Goal: Task Accomplishment & Management: Complete application form

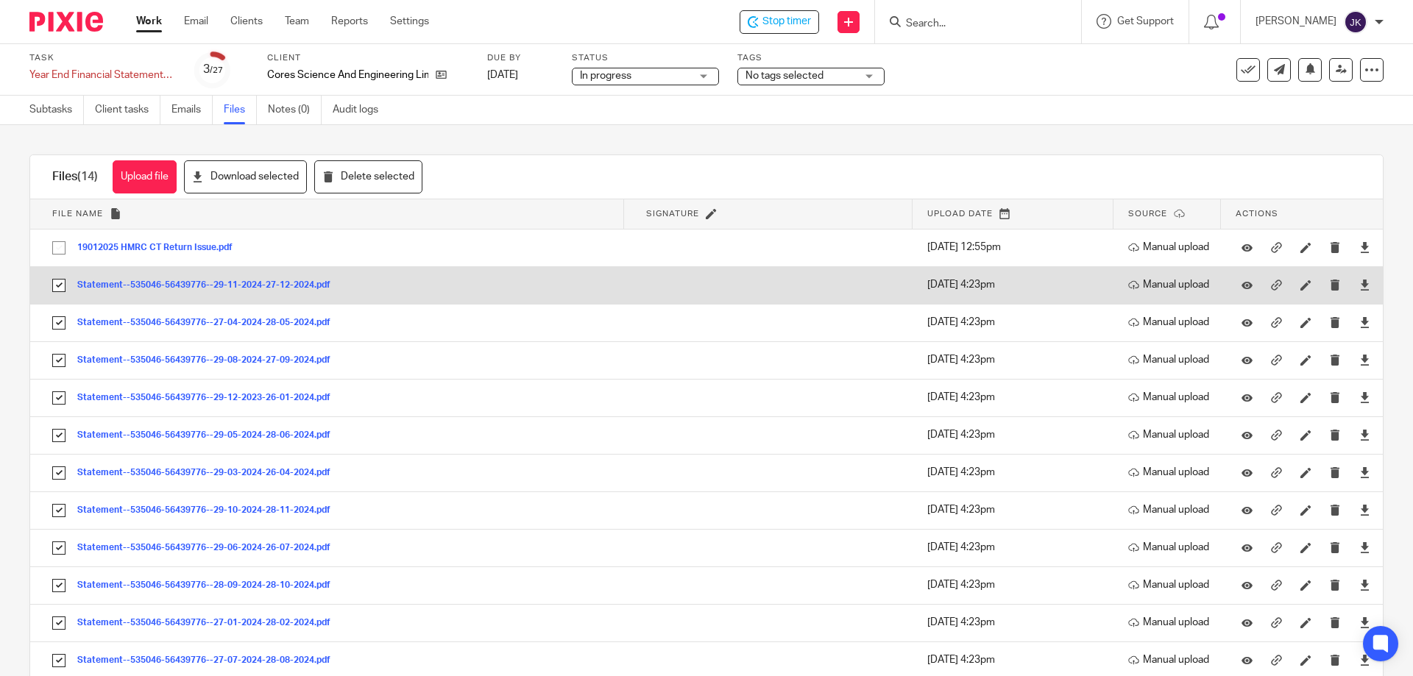
click at [60, 287] on input "checkbox" at bounding box center [59, 285] width 28 height 28
checkbox input "false"
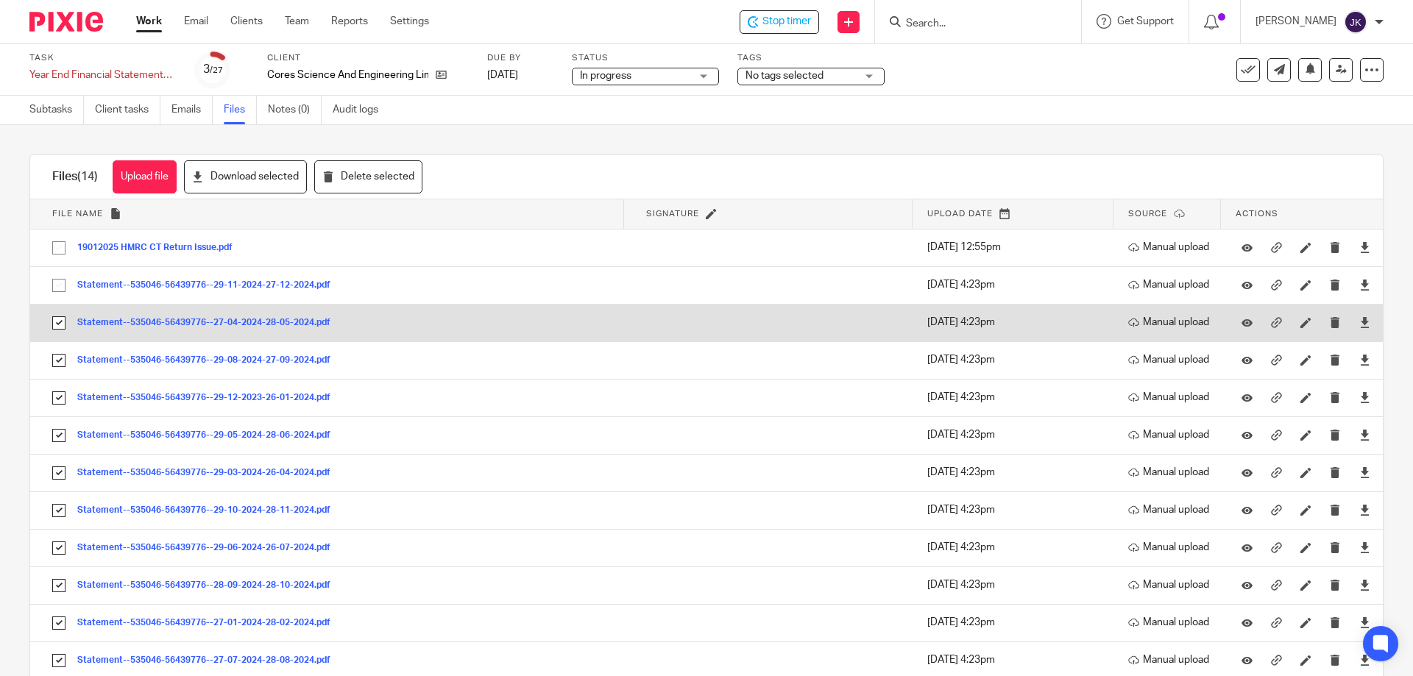
click at [57, 323] on input "checkbox" at bounding box center [59, 323] width 28 height 28
checkbox input "false"
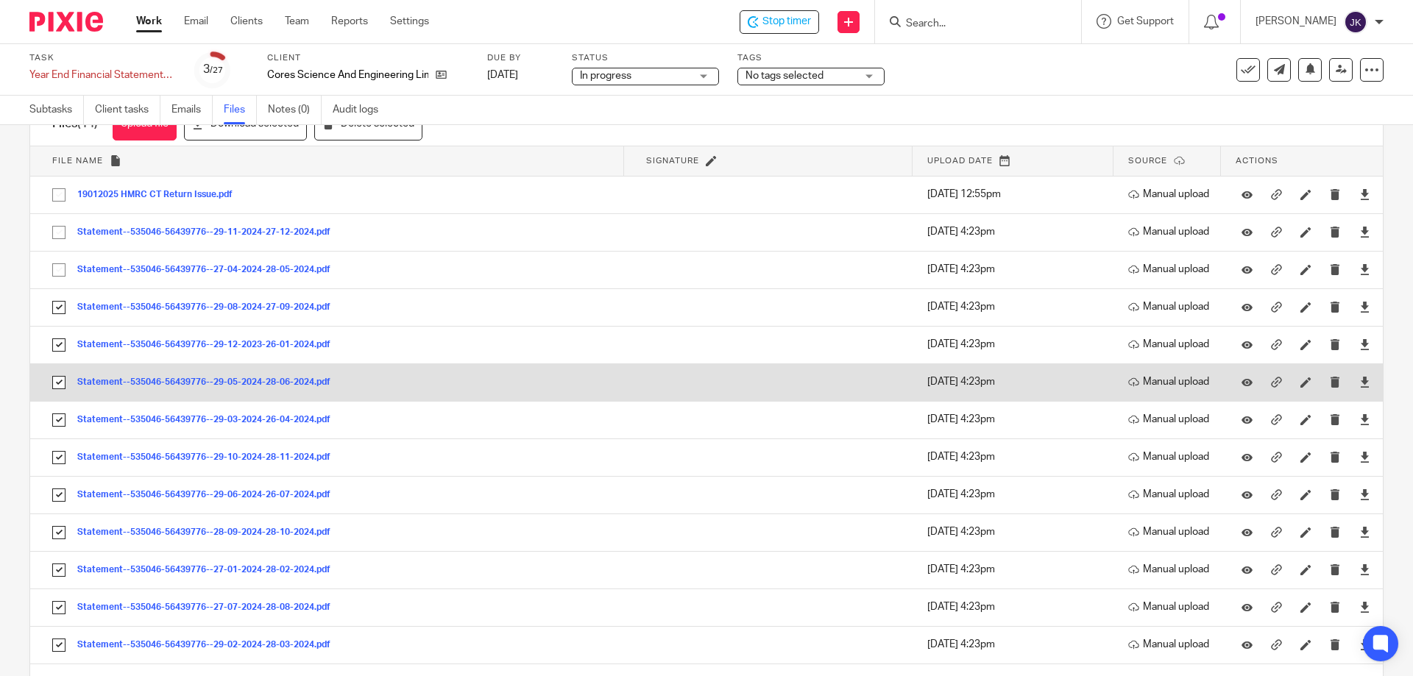
scroll to position [108, 0]
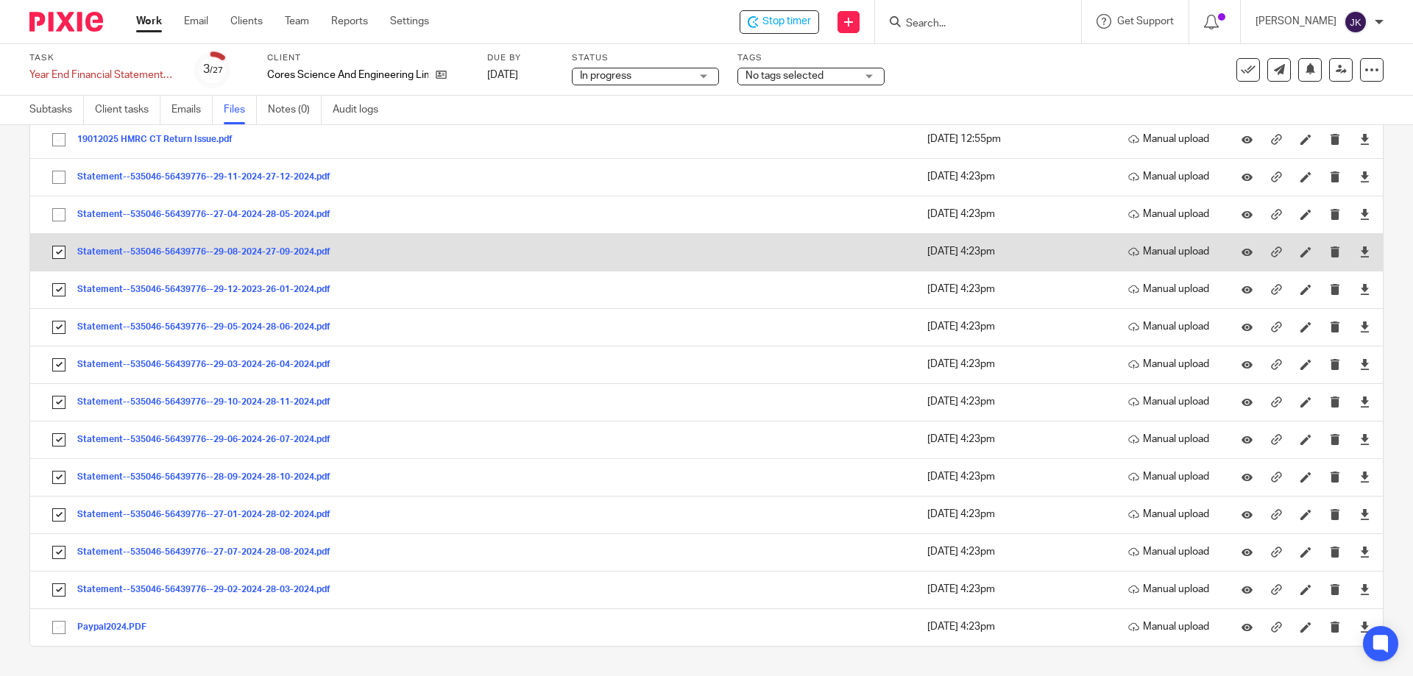
click at [62, 260] on input "checkbox" at bounding box center [59, 252] width 28 height 28
checkbox input "false"
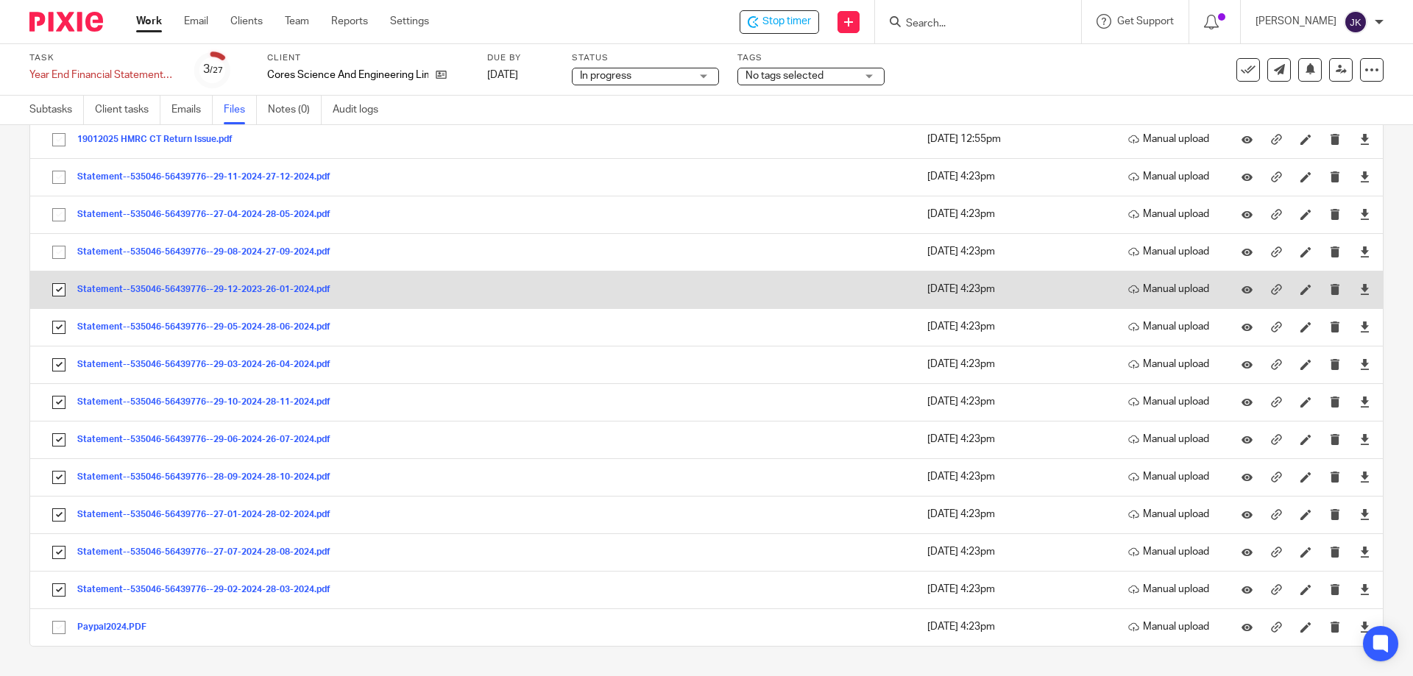
click at [63, 285] on input "checkbox" at bounding box center [59, 290] width 28 height 28
checkbox input "false"
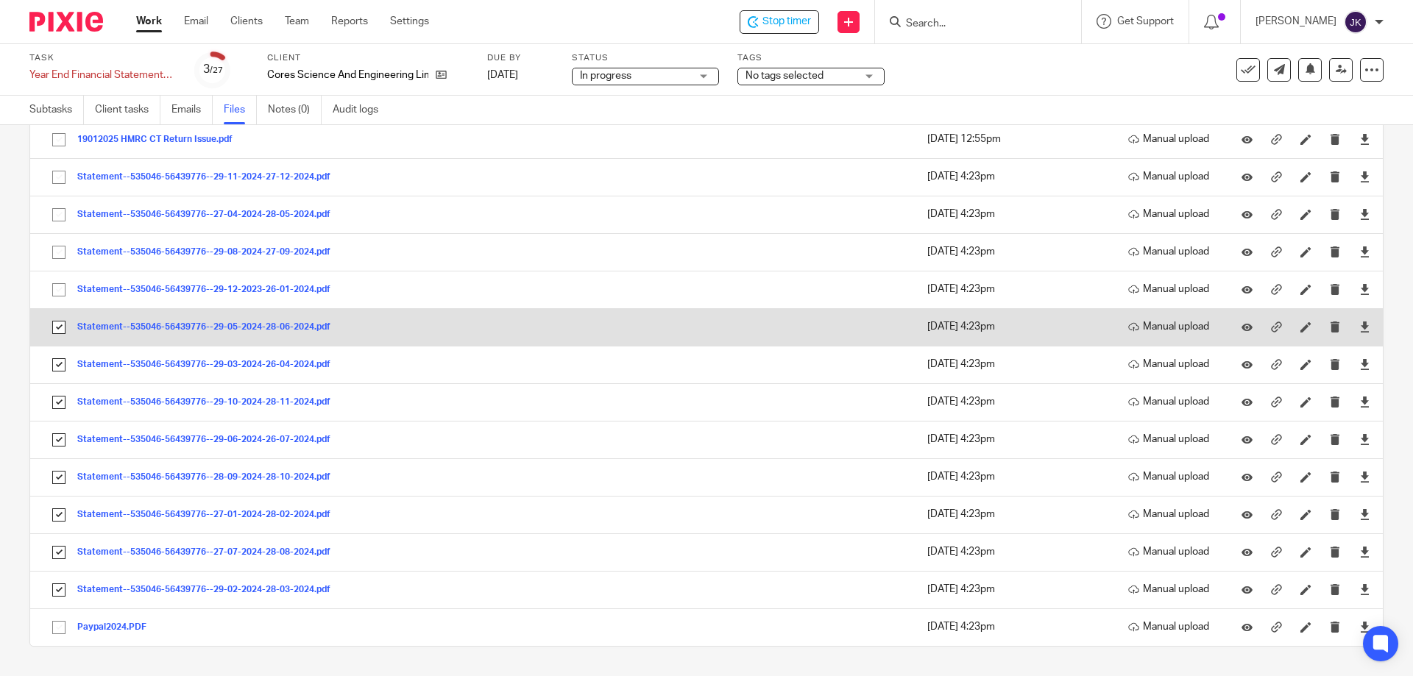
click at [54, 314] on input "checkbox" at bounding box center [59, 327] width 28 height 28
checkbox input "false"
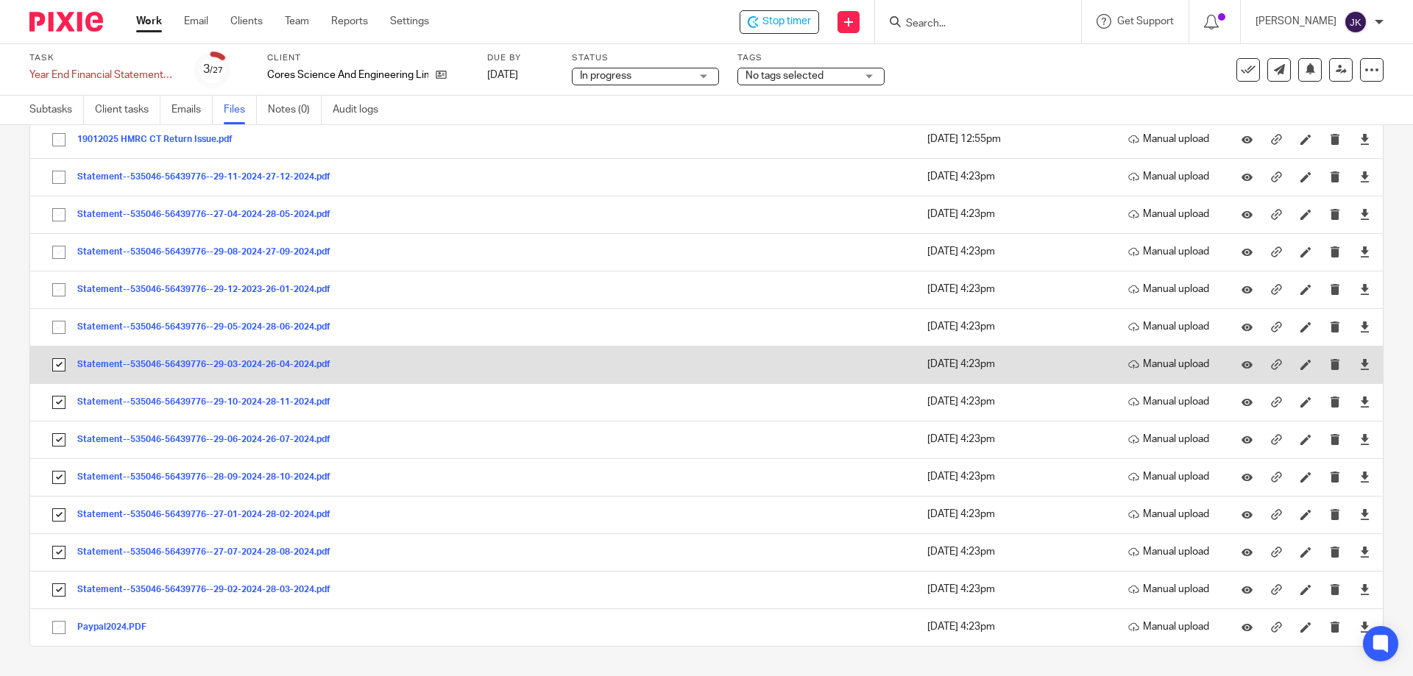
drag, startPoint x: 54, startPoint y: 372, endPoint x: 57, endPoint y: 381, distance: 9.3
click at [54, 372] on input "checkbox" at bounding box center [59, 365] width 28 height 28
checkbox input "false"
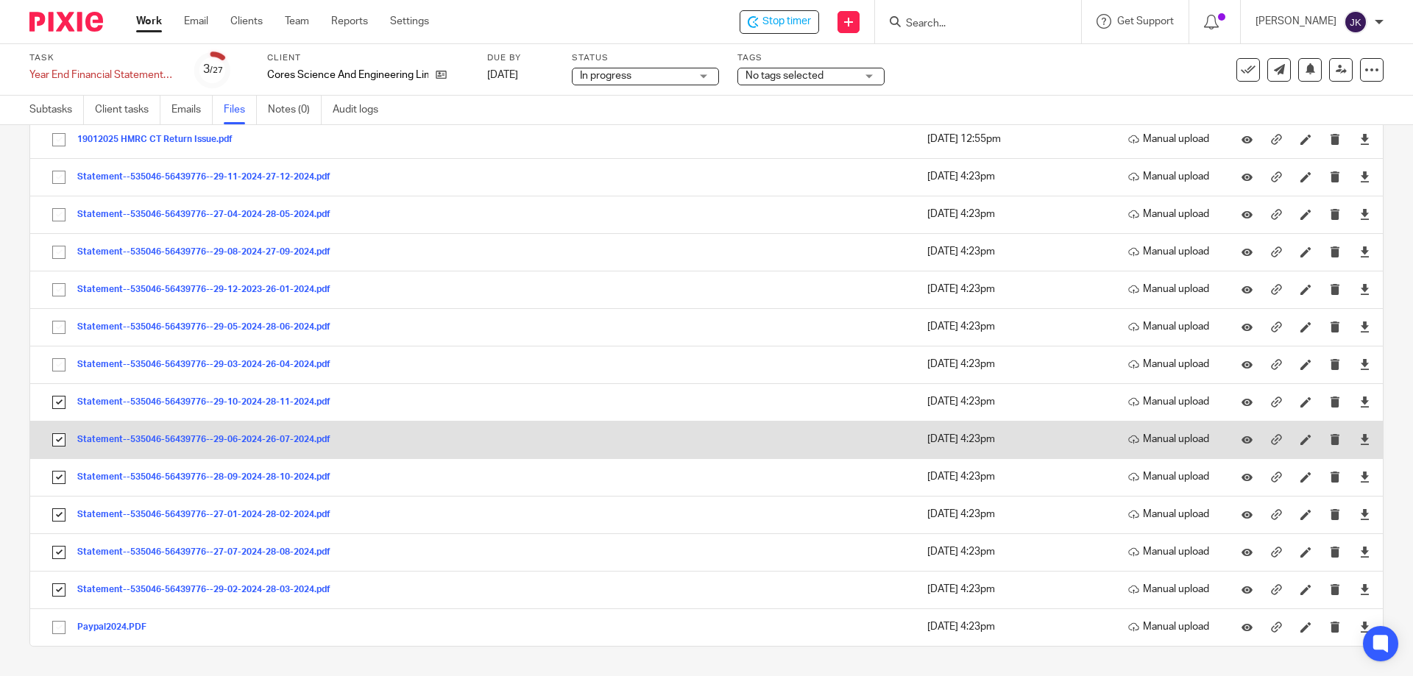
drag, startPoint x: 57, startPoint y: 395, endPoint x: 54, endPoint y: 433, distance: 38.4
click at [58, 397] on input "checkbox" at bounding box center [59, 402] width 28 height 28
checkbox input "false"
click at [58, 435] on input "checkbox" at bounding box center [59, 440] width 28 height 28
checkbox input "false"
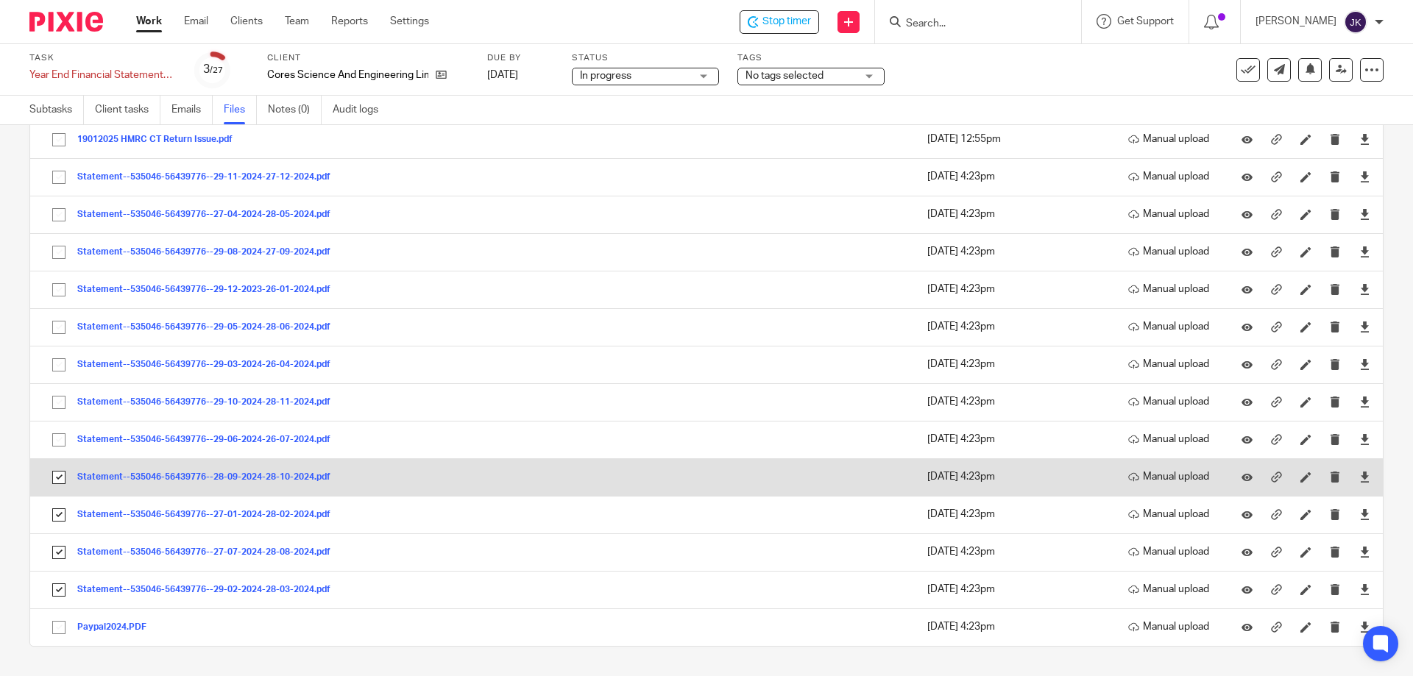
click at [59, 480] on input "checkbox" at bounding box center [59, 478] width 28 height 28
checkbox input "false"
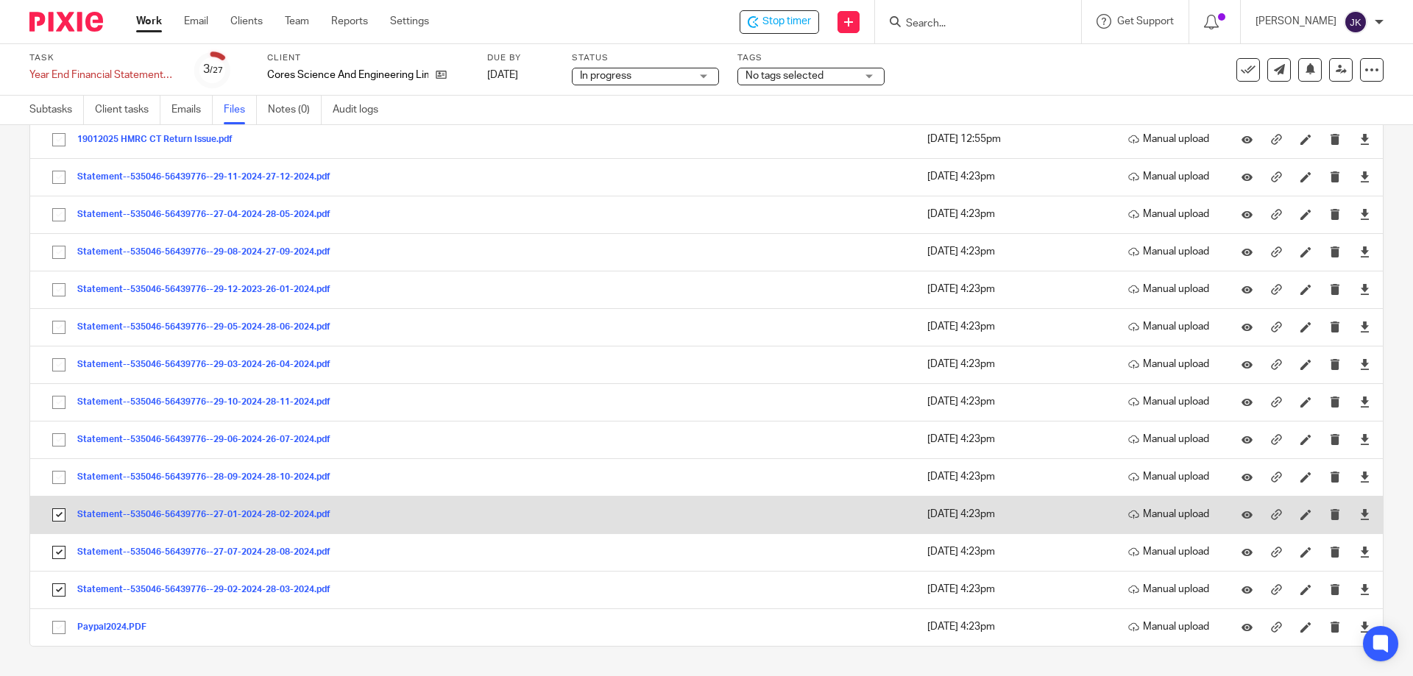
drag, startPoint x: 59, startPoint y: 511, endPoint x: 50, endPoint y: 534, distance: 25.1
click at [59, 511] on input "checkbox" at bounding box center [59, 515] width 28 height 28
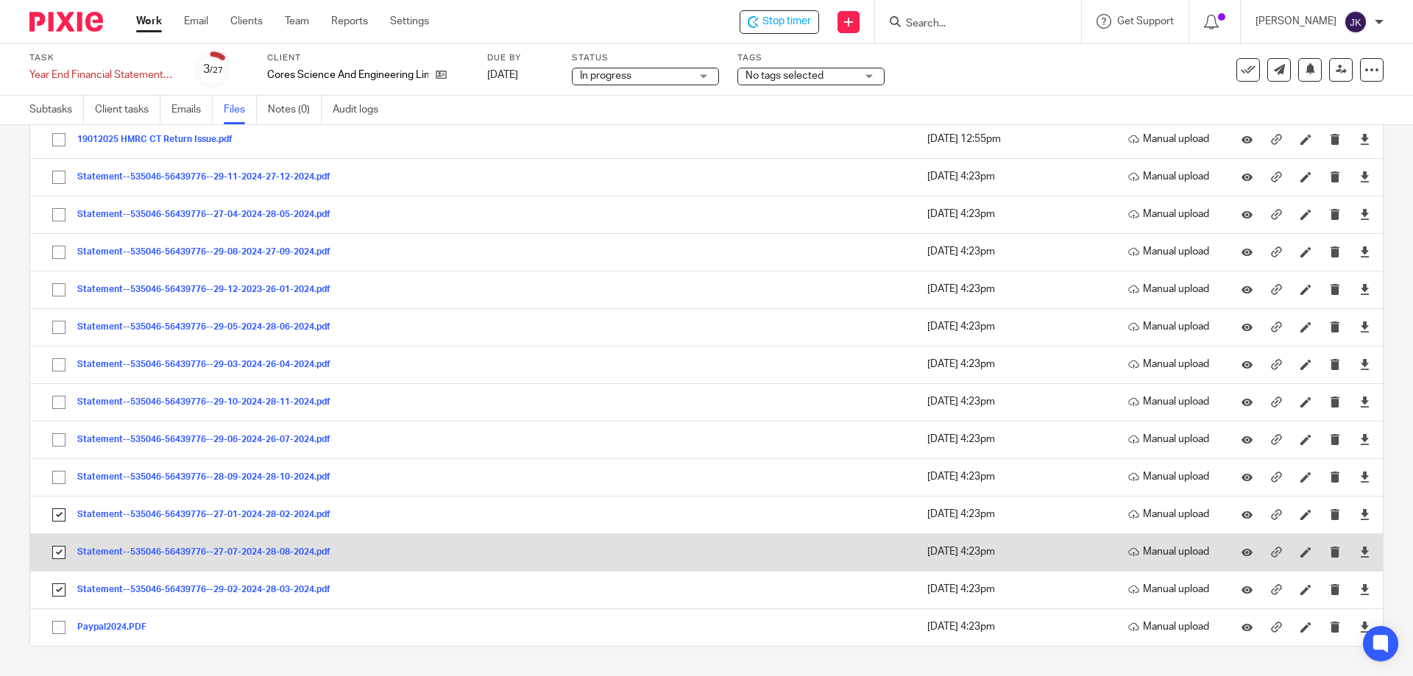
checkbox input "false"
click at [61, 549] on input "checkbox" at bounding box center [59, 553] width 28 height 28
checkbox input "false"
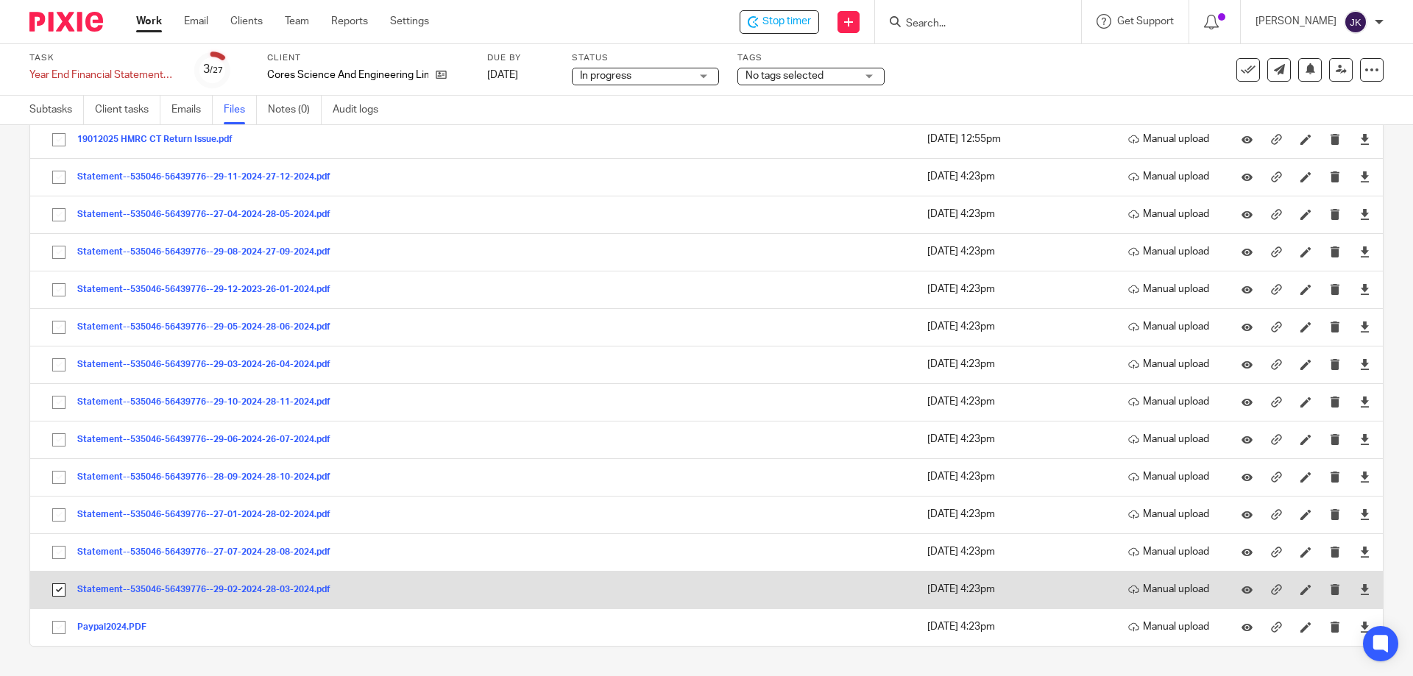
click at [57, 588] on input "checkbox" at bounding box center [59, 590] width 28 height 28
checkbox input "false"
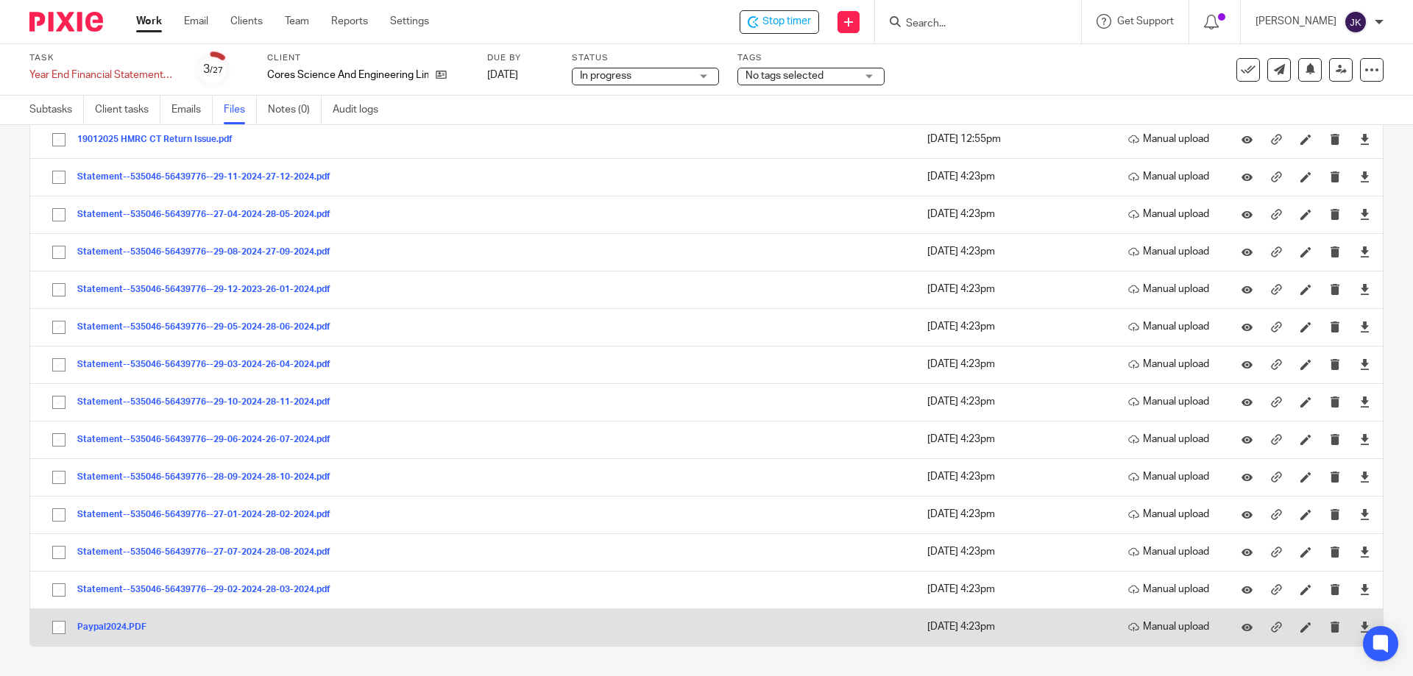
click at [62, 625] on input "checkbox" at bounding box center [59, 628] width 28 height 28
checkbox input "true"
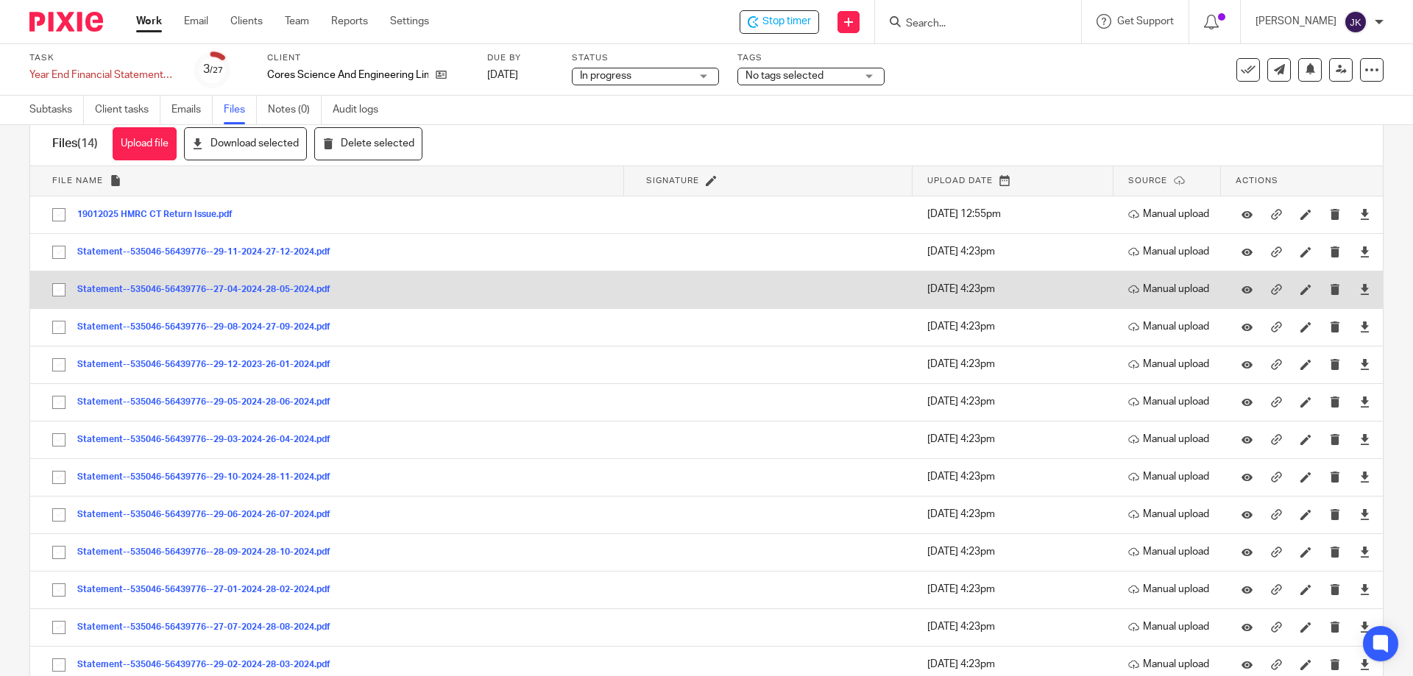
scroll to position [0, 0]
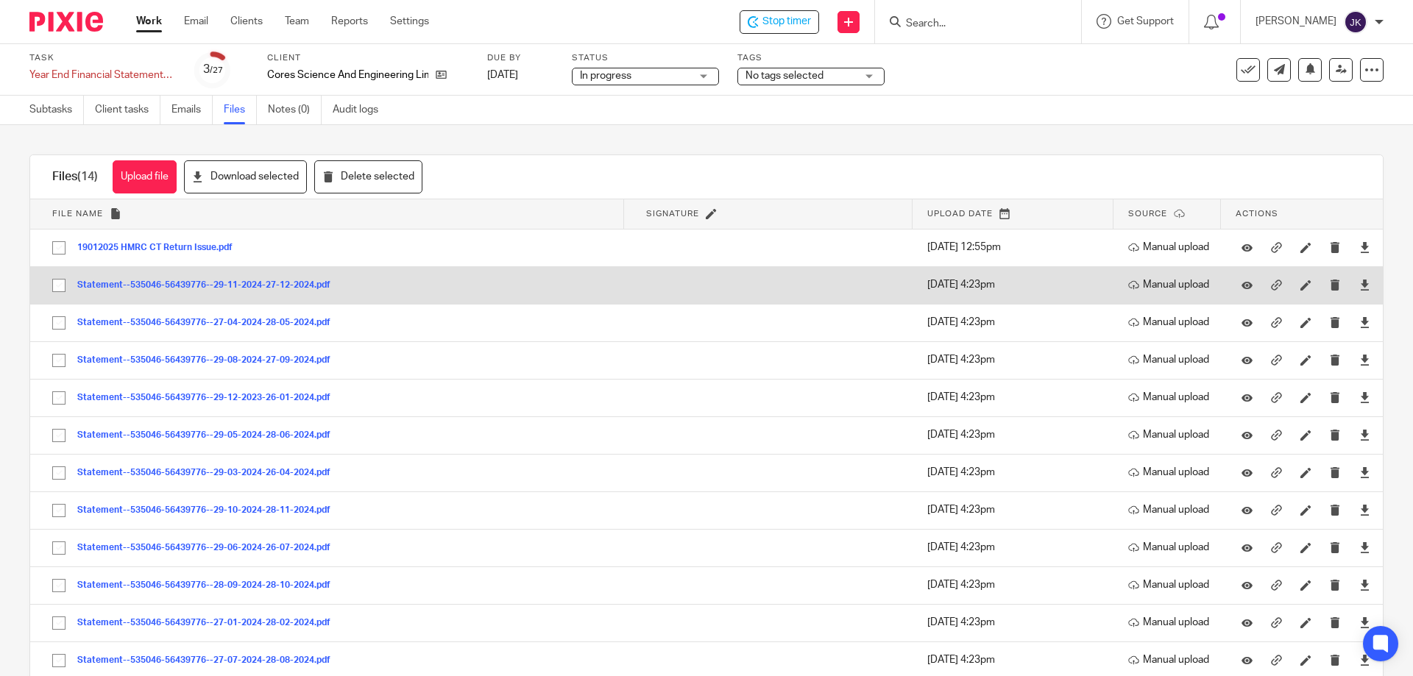
click at [58, 290] on input "checkbox" at bounding box center [59, 285] width 28 height 28
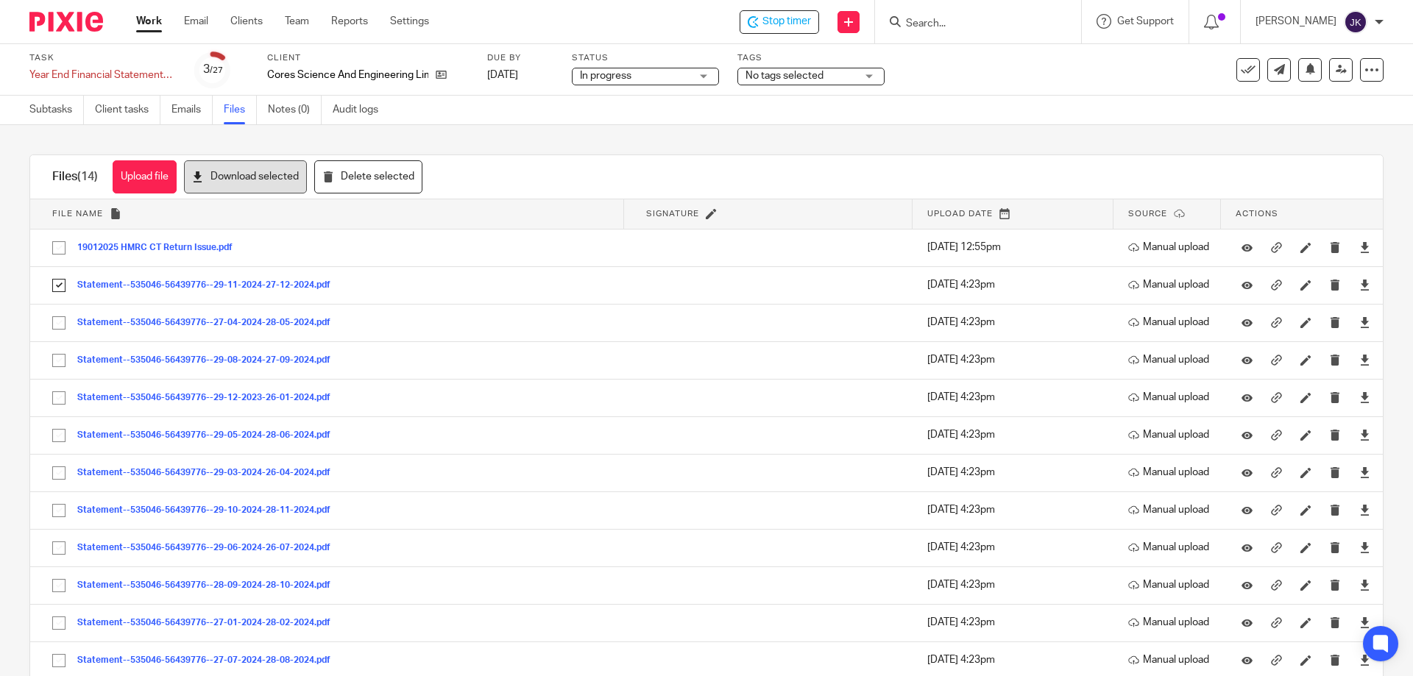
click at [280, 176] on button "Download selected" at bounding box center [245, 176] width 123 height 33
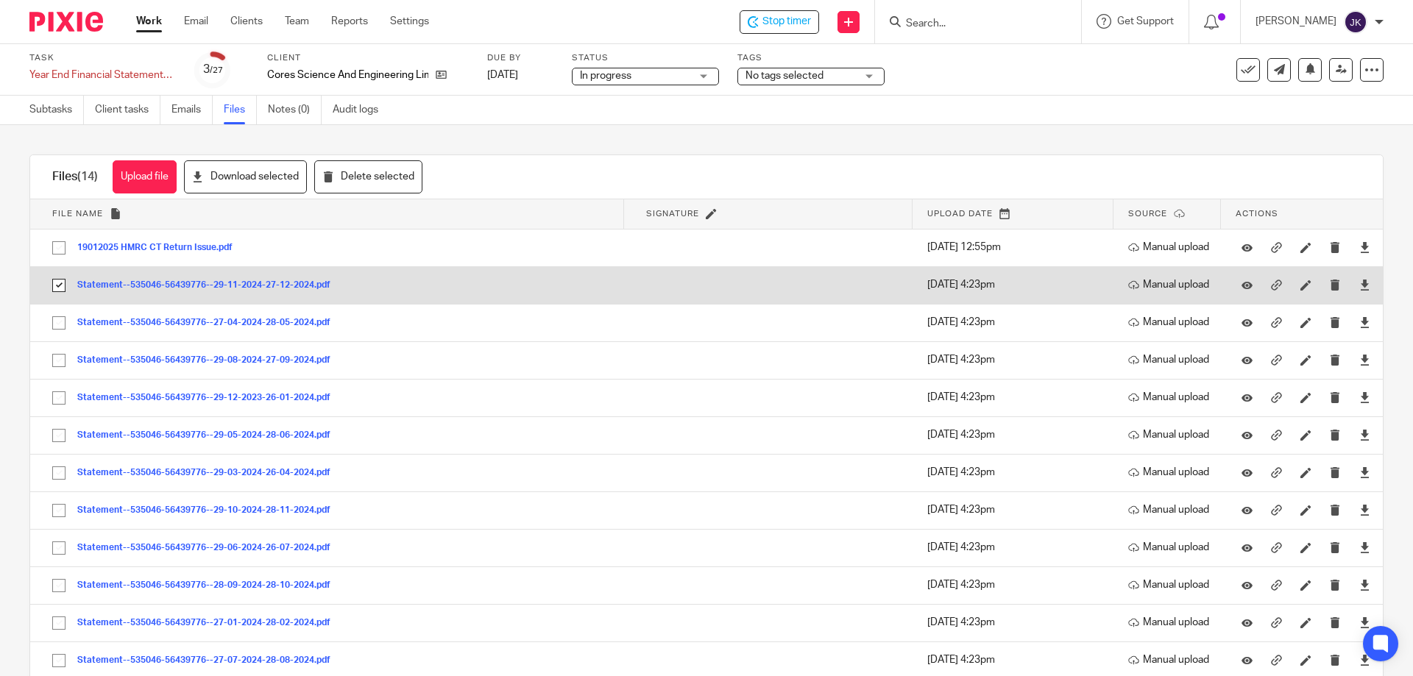
click at [63, 280] on input "checkbox" at bounding box center [59, 285] width 28 height 28
checkbox input "false"
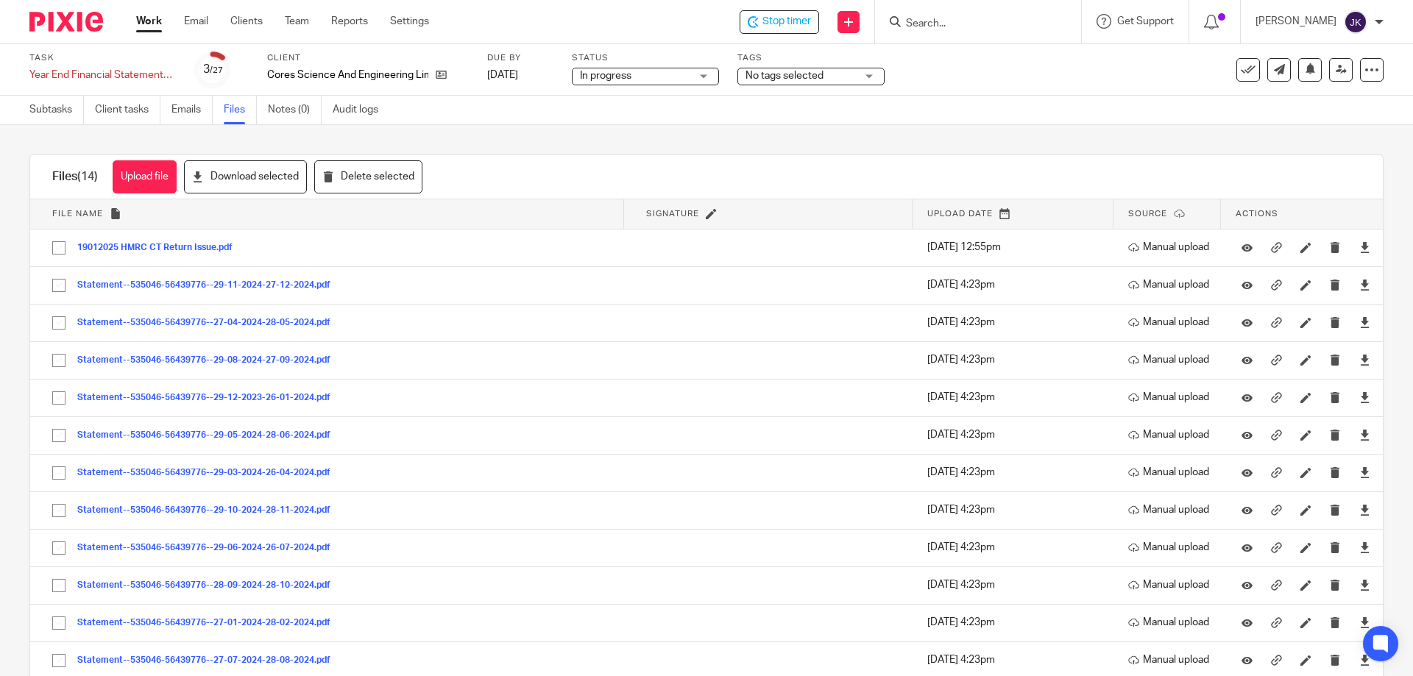
click at [595, 132] on div "Upload file Drag & Drop your files, or click here Files uploading... Files (14)…" at bounding box center [706, 400] width 1413 height 551
click at [28, 113] on div "Subtasks Client tasks Emails Files Notes (0) Audit logs" at bounding box center [207, 110] width 415 height 29
click at [60, 111] on link "Subtasks" at bounding box center [56, 110] width 54 height 29
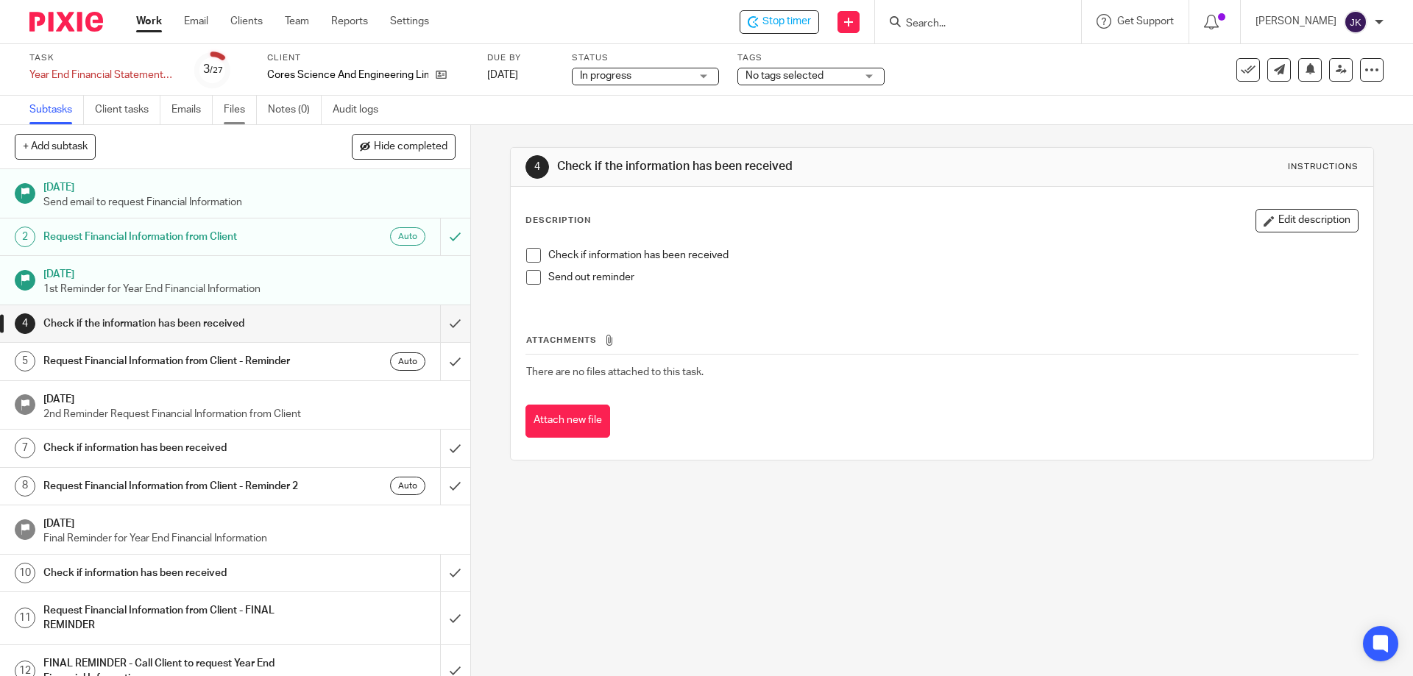
click at [240, 117] on link "Files" at bounding box center [240, 110] width 33 height 29
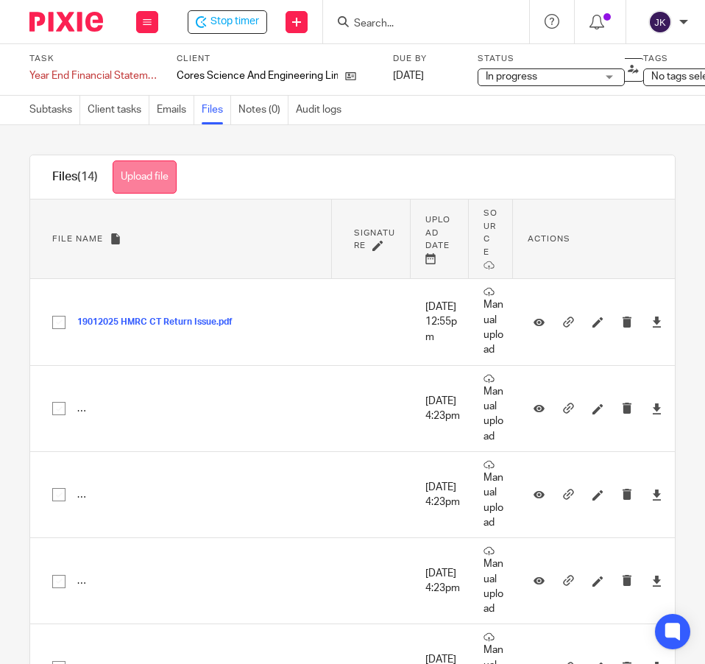
click at [147, 167] on button "Upload file" at bounding box center [145, 176] width 64 height 33
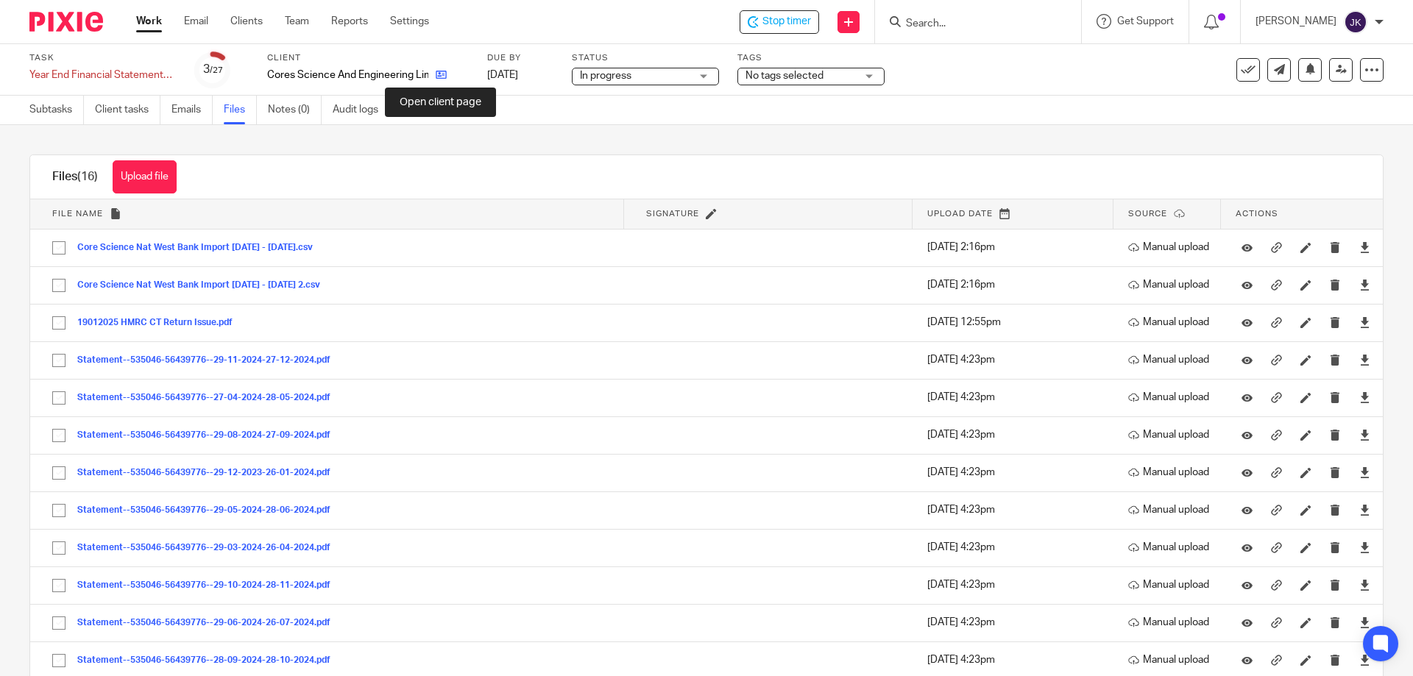
click at [447, 76] on icon at bounding box center [441, 74] width 11 height 11
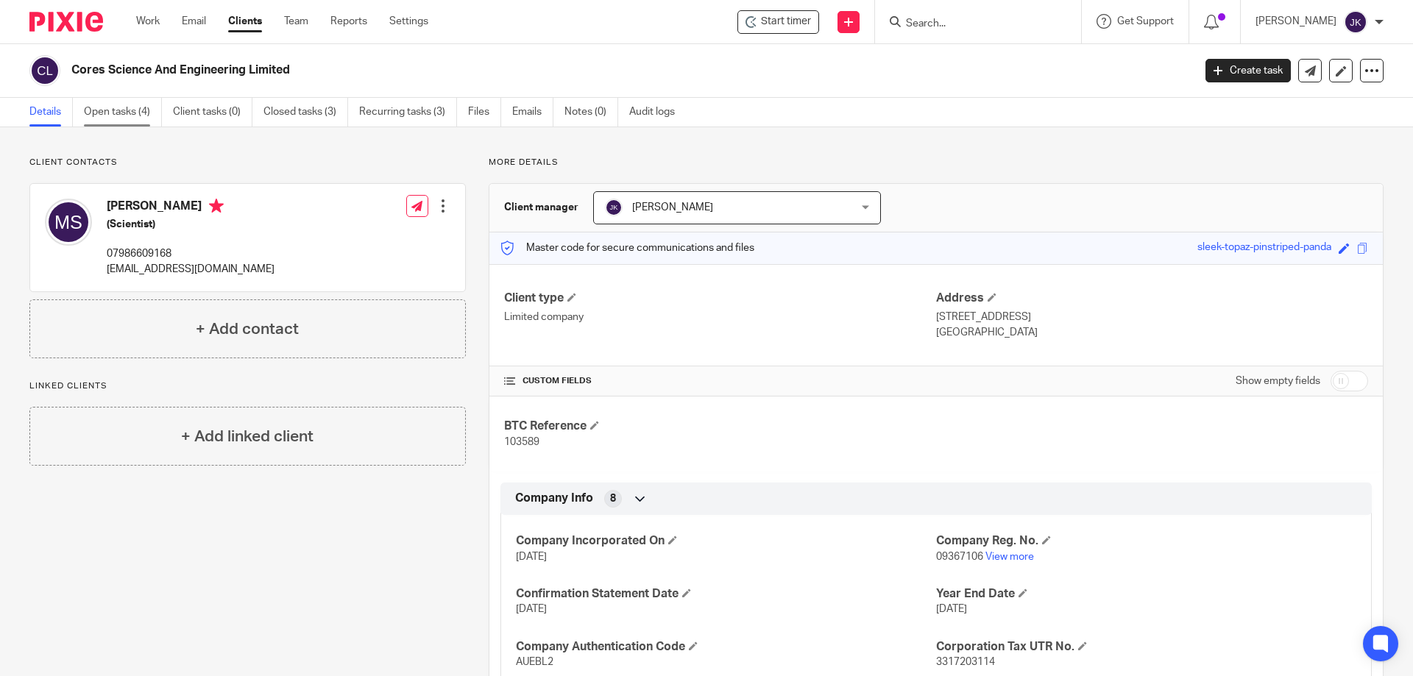
click at [94, 113] on link "Open tasks (4)" at bounding box center [123, 112] width 78 height 29
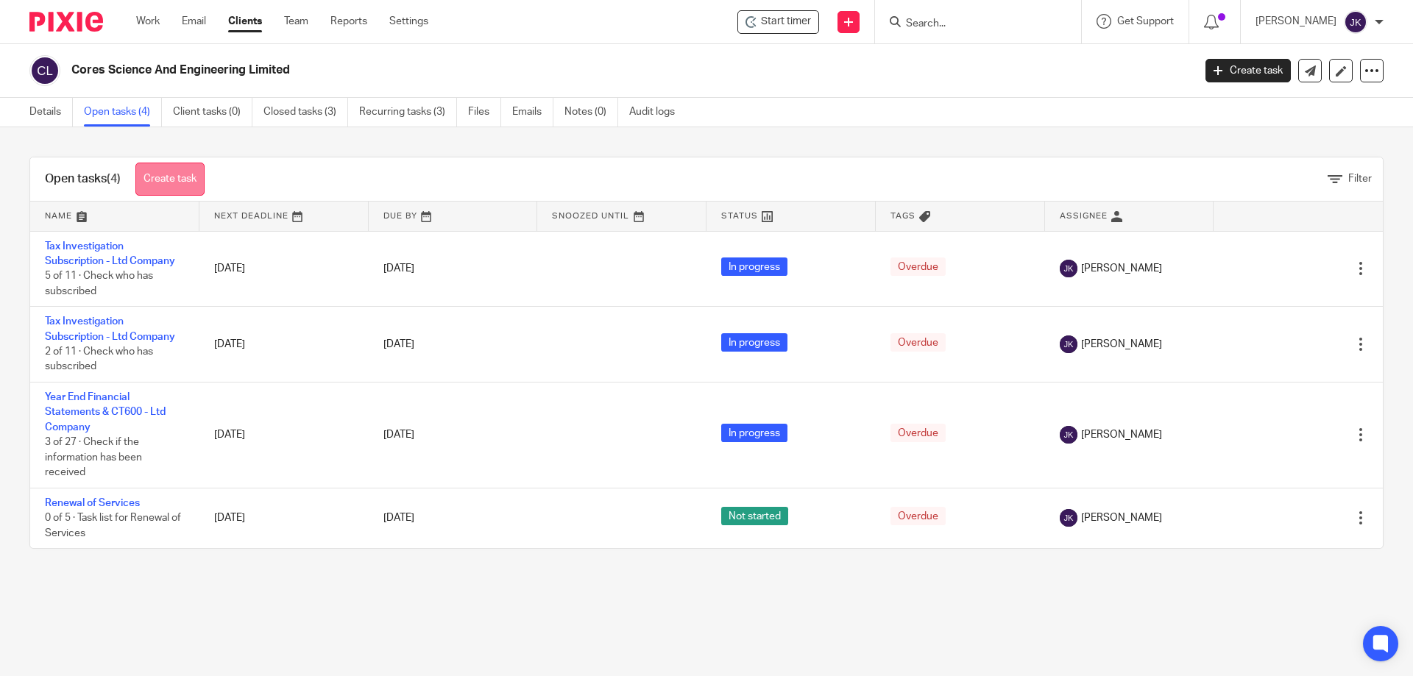
click at [162, 188] on link "Create task" at bounding box center [169, 179] width 69 height 33
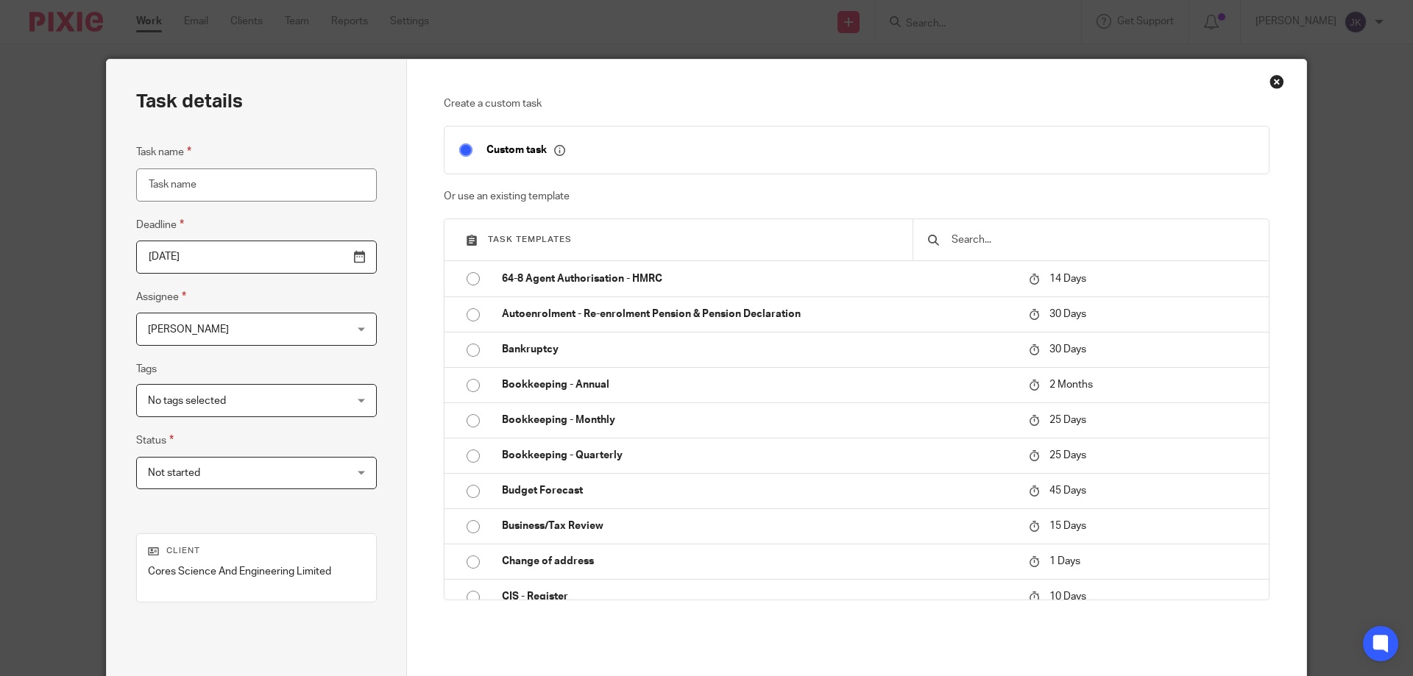
click at [992, 240] on input "text" at bounding box center [1102, 240] width 304 height 16
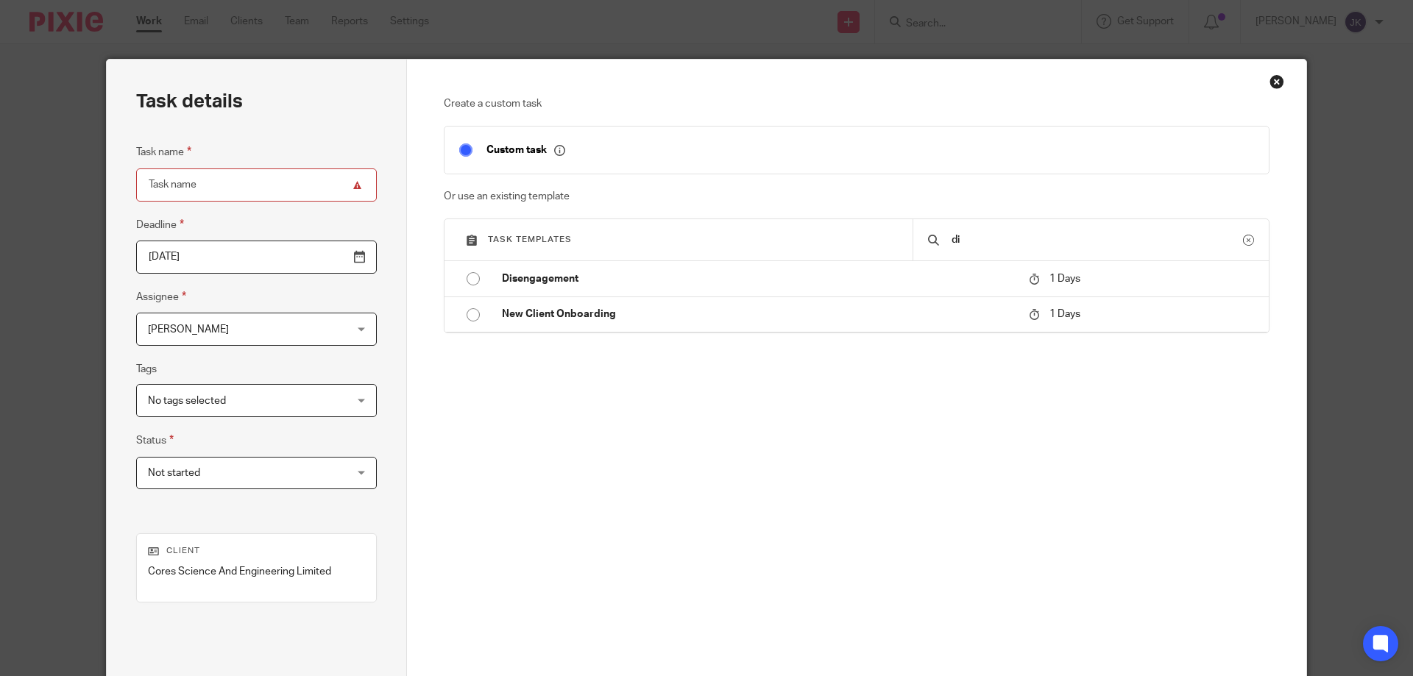
type input "d"
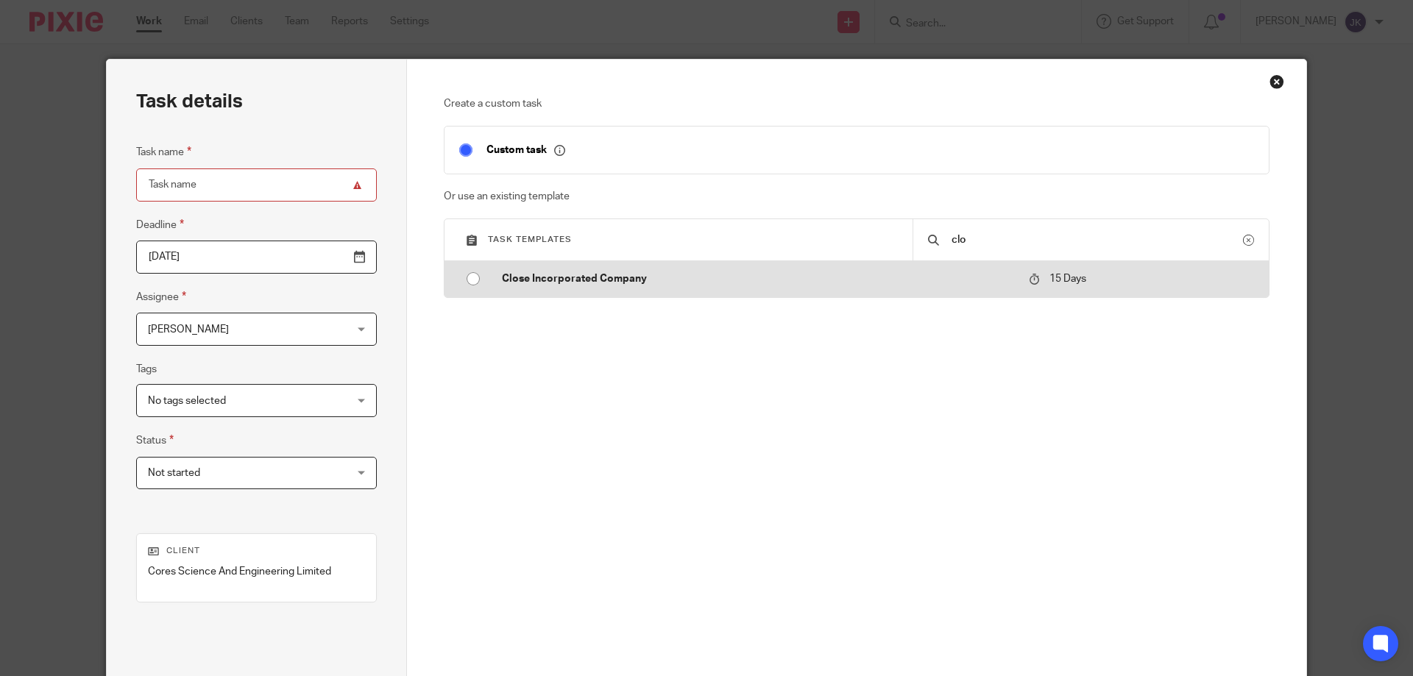
type input "clo"
click at [881, 275] on p "Close Incorporated Company" at bounding box center [758, 278] width 512 height 15
type input "2025-10-11"
type input "Close Incorporated Company"
checkbox input "false"
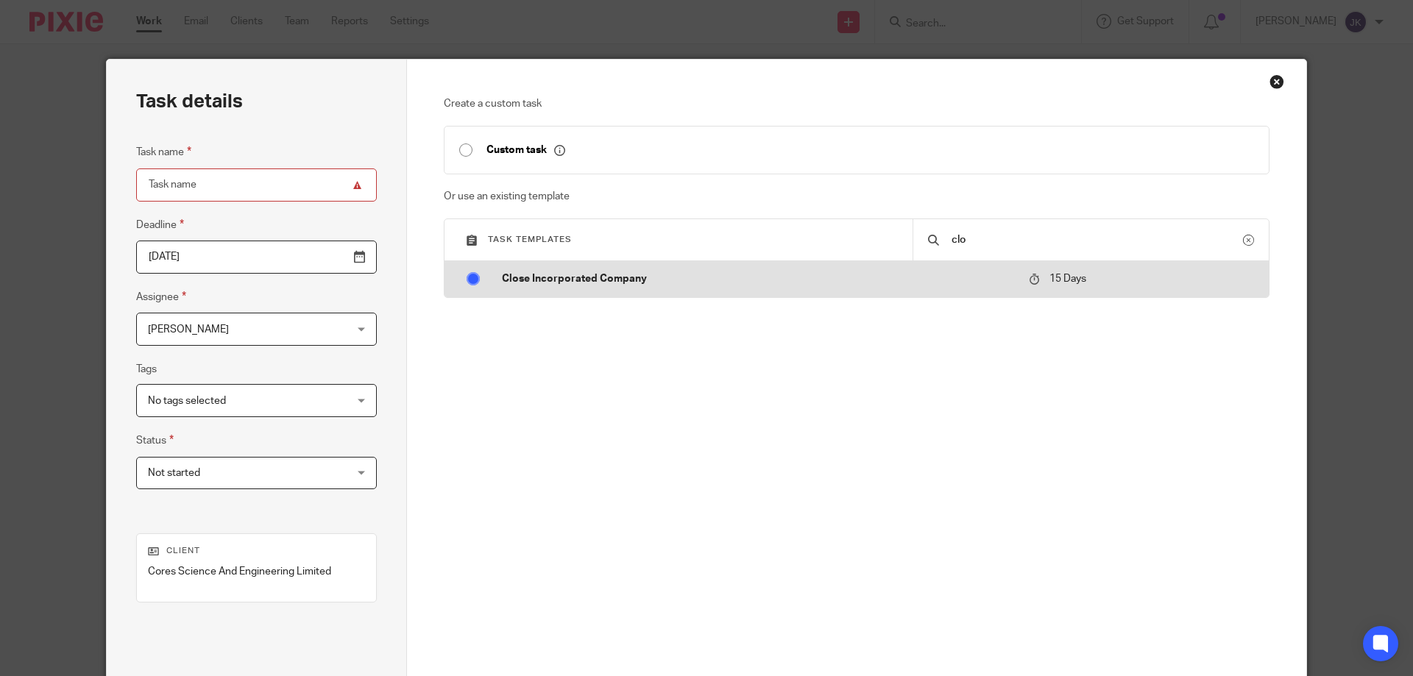
radio input "true"
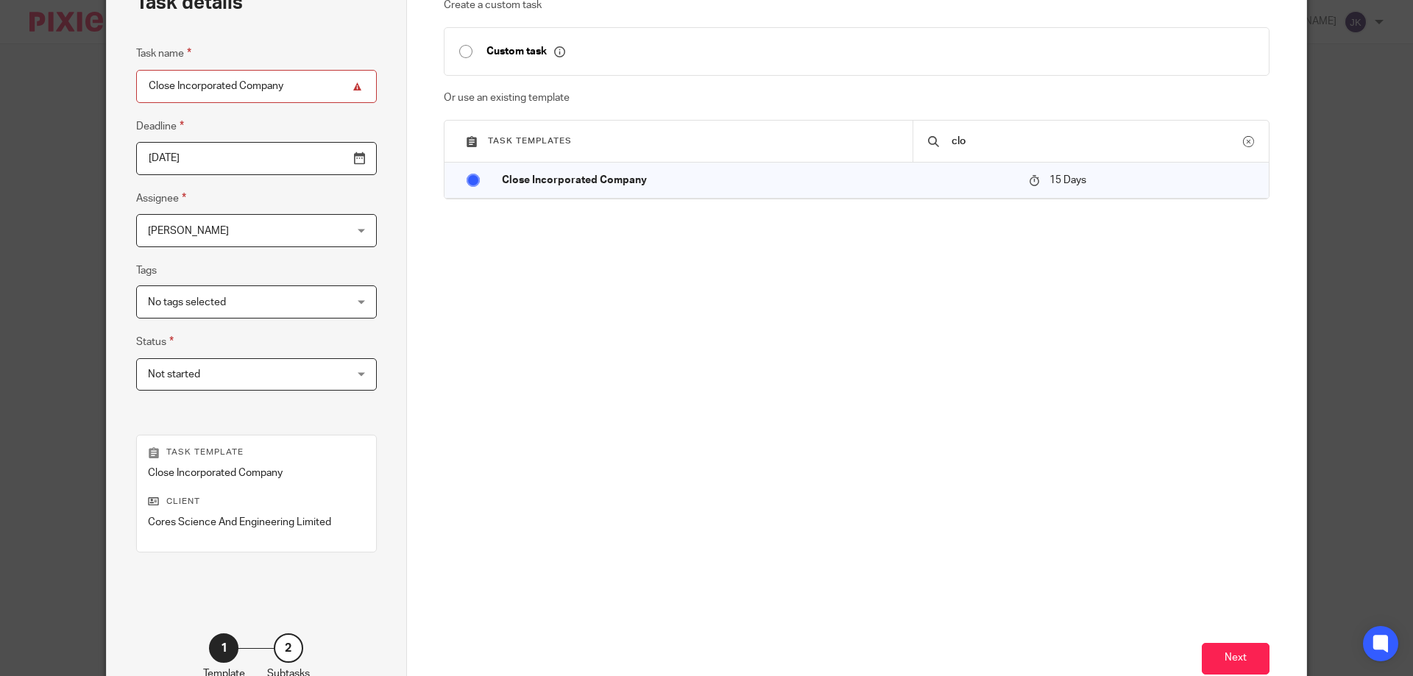
scroll to position [193, 0]
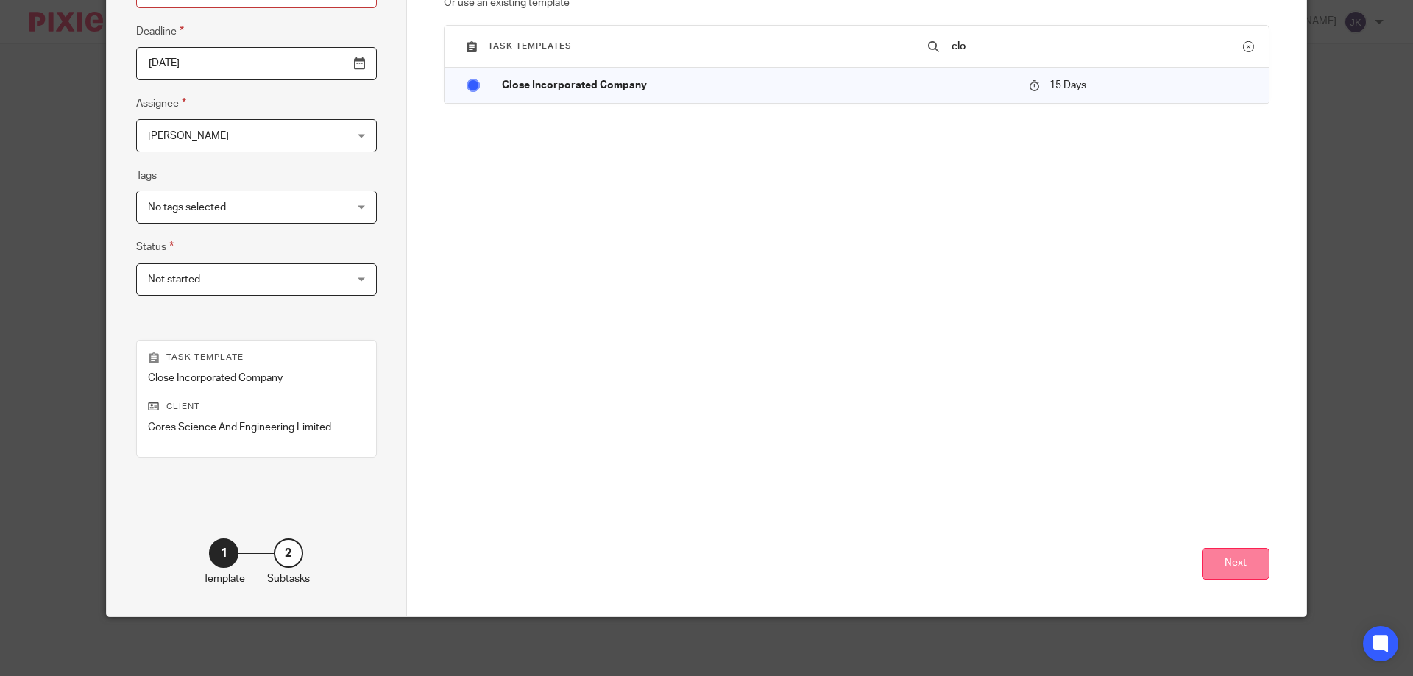
click at [1242, 561] on button "Next" at bounding box center [1235, 564] width 68 height 32
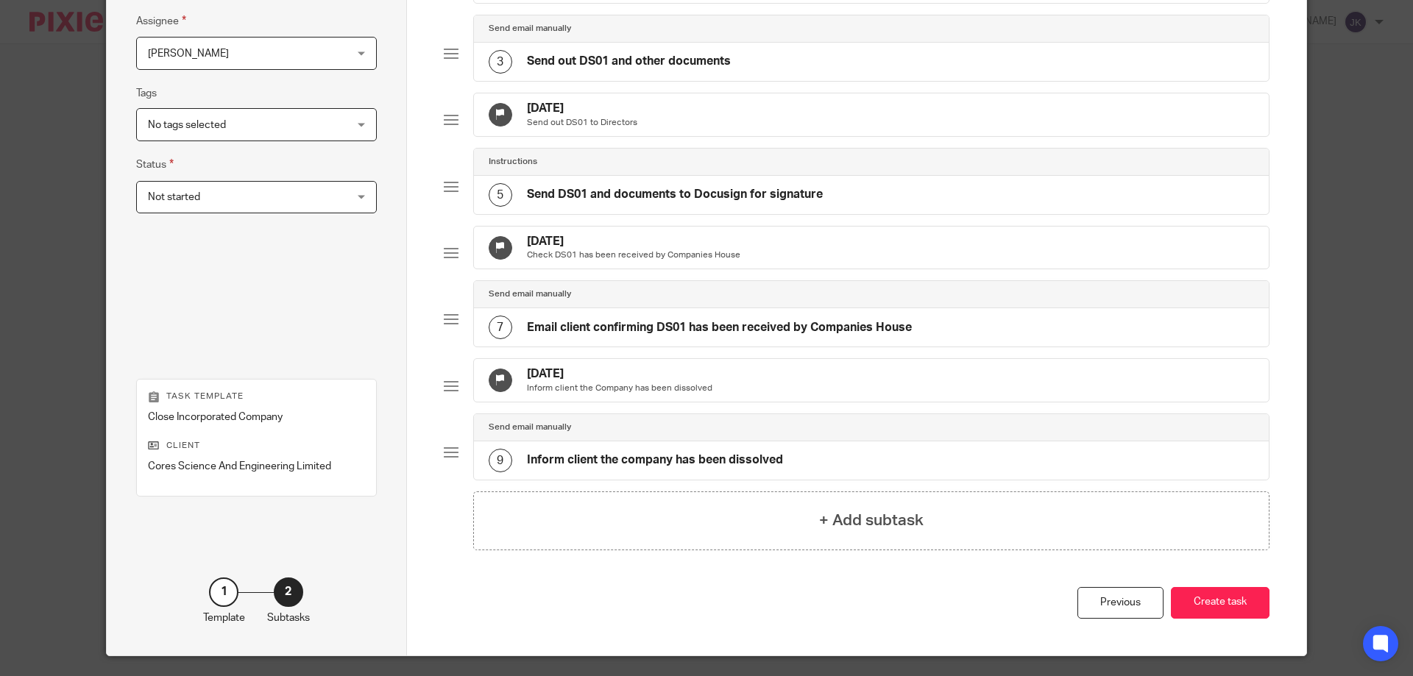
scroll to position [350, 0]
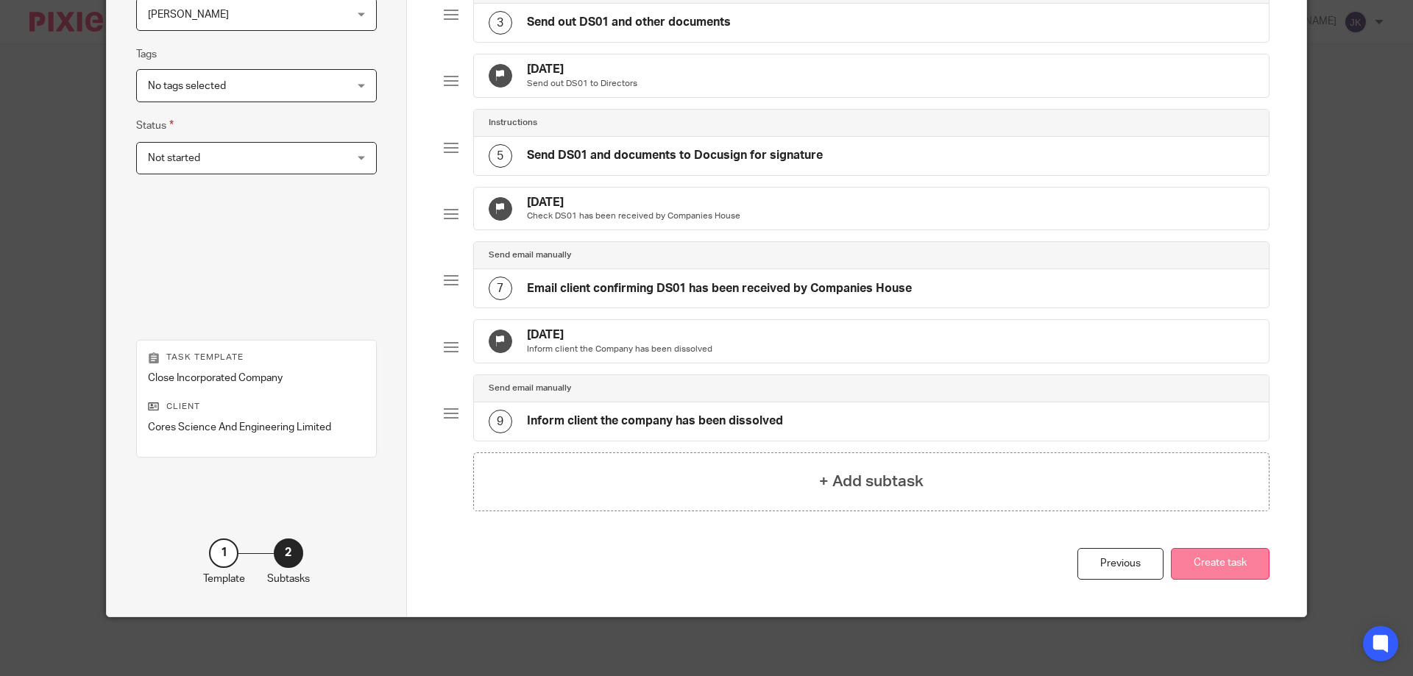
click at [1224, 567] on button "Create task" at bounding box center [1220, 564] width 99 height 32
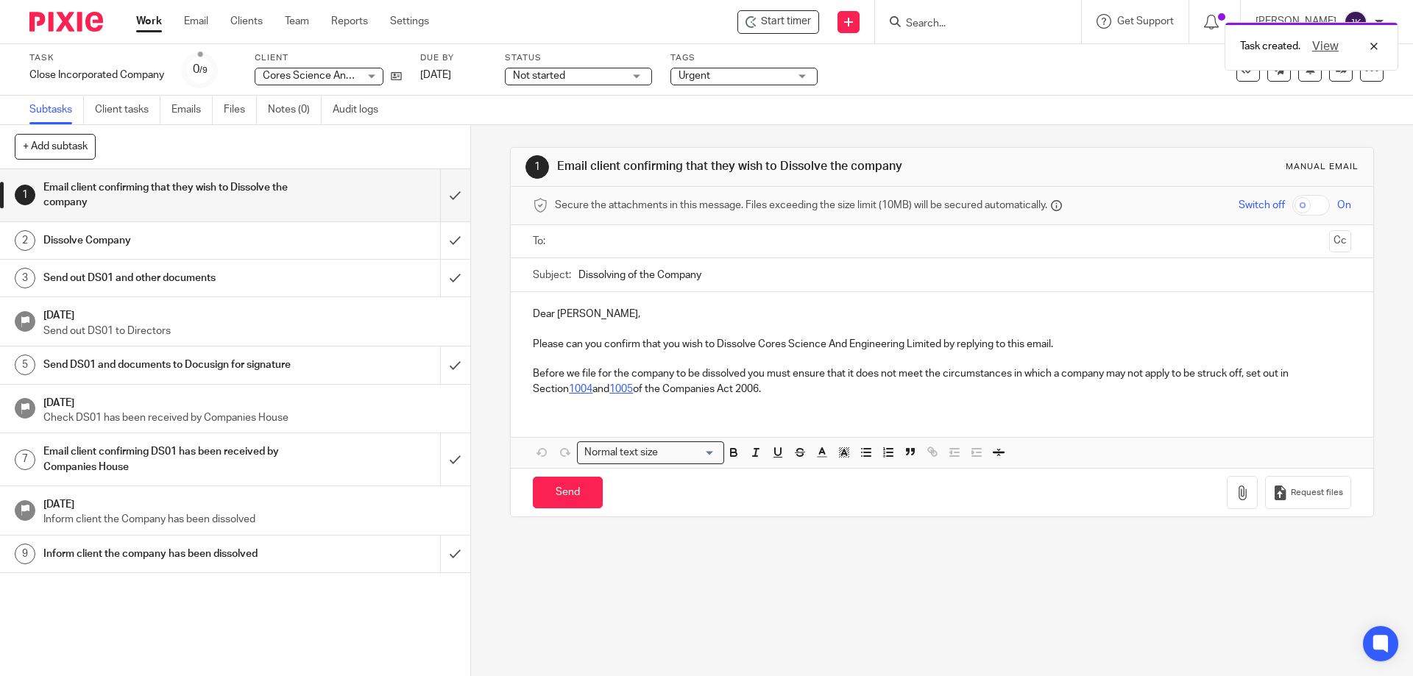
click at [778, 22] on div "Task created. View" at bounding box center [1052, 43] width 692 height 56
click at [1379, 50] on div "View" at bounding box center [1341, 47] width 82 height 18
click at [789, 21] on span "Start timer" at bounding box center [786, 21] width 50 height 15
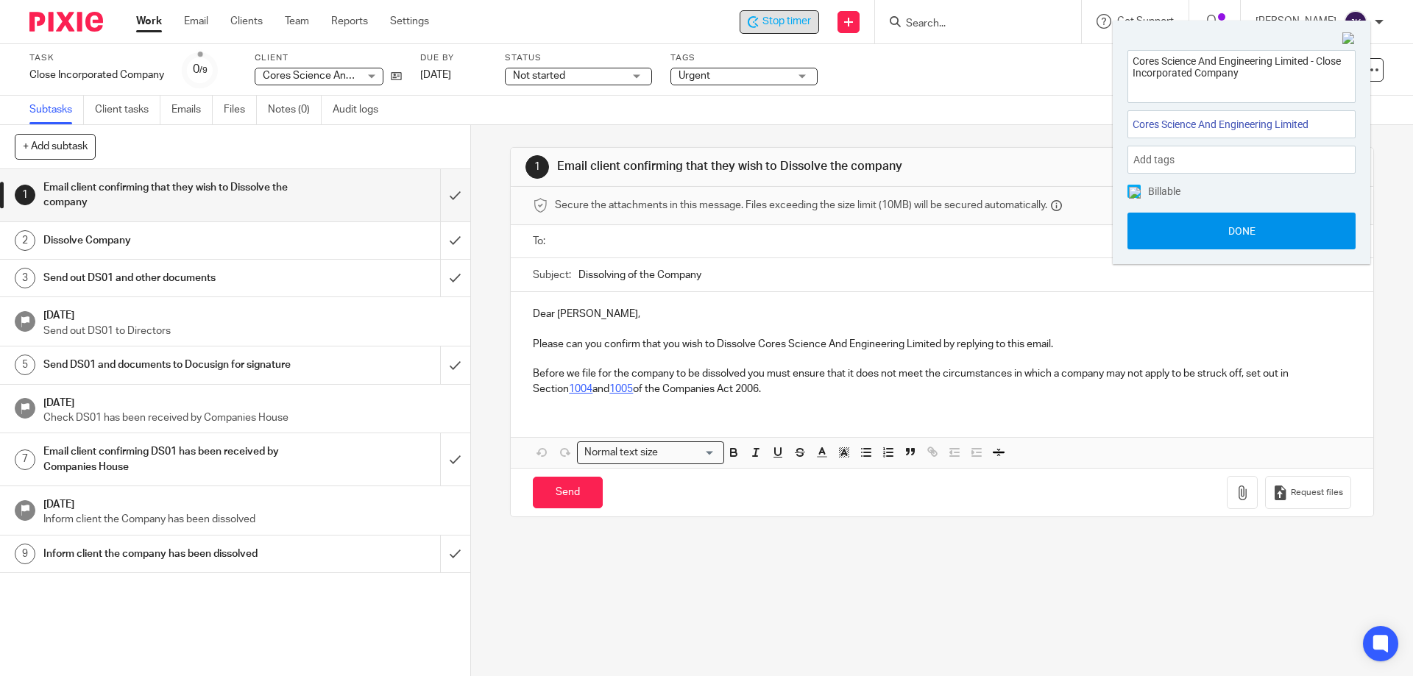
click at [1193, 230] on button "Done" at bounding box center [1241, 231] width 228 height 37
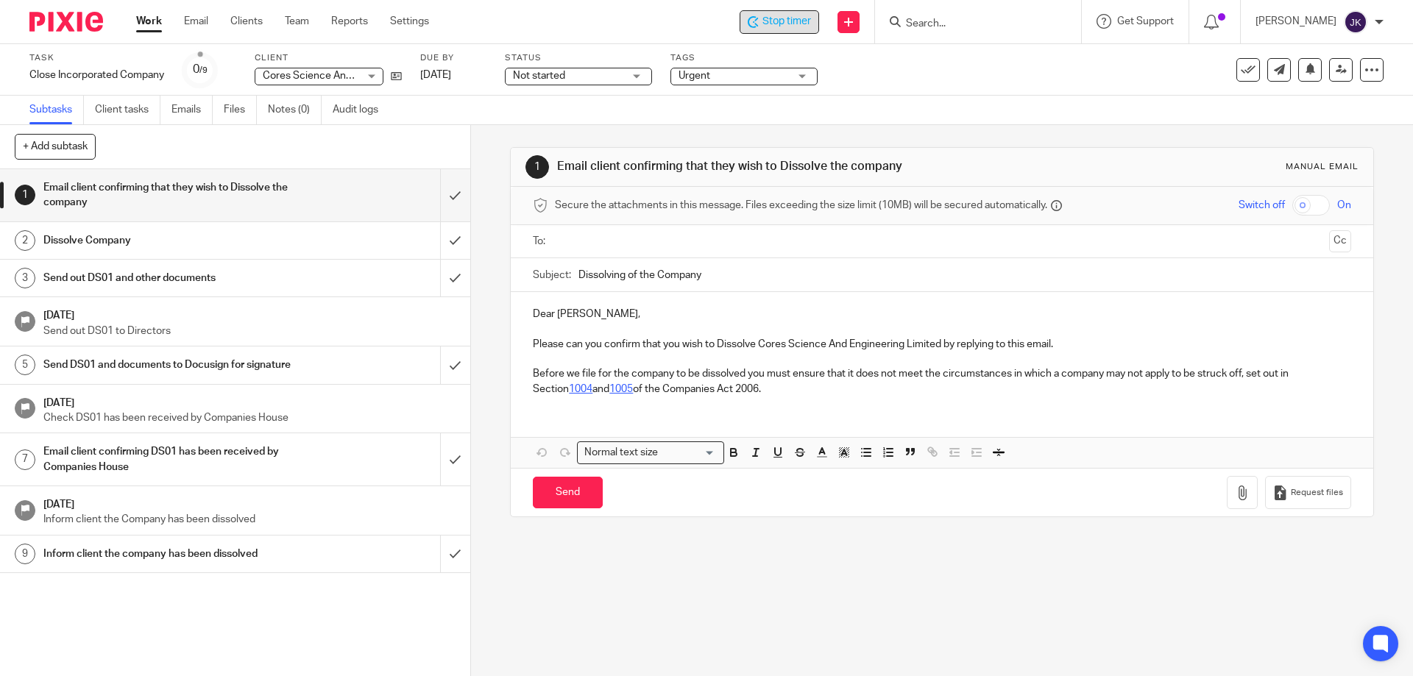
click at [583, 240] on input "text" at bounding box center [941, 241] width 762 height 17
click at [1055, 347] on p "Please can you confirm that you wish to Dissolve Cores Science And Engineering …" at bounding box center [941, 347] width 817 height 15
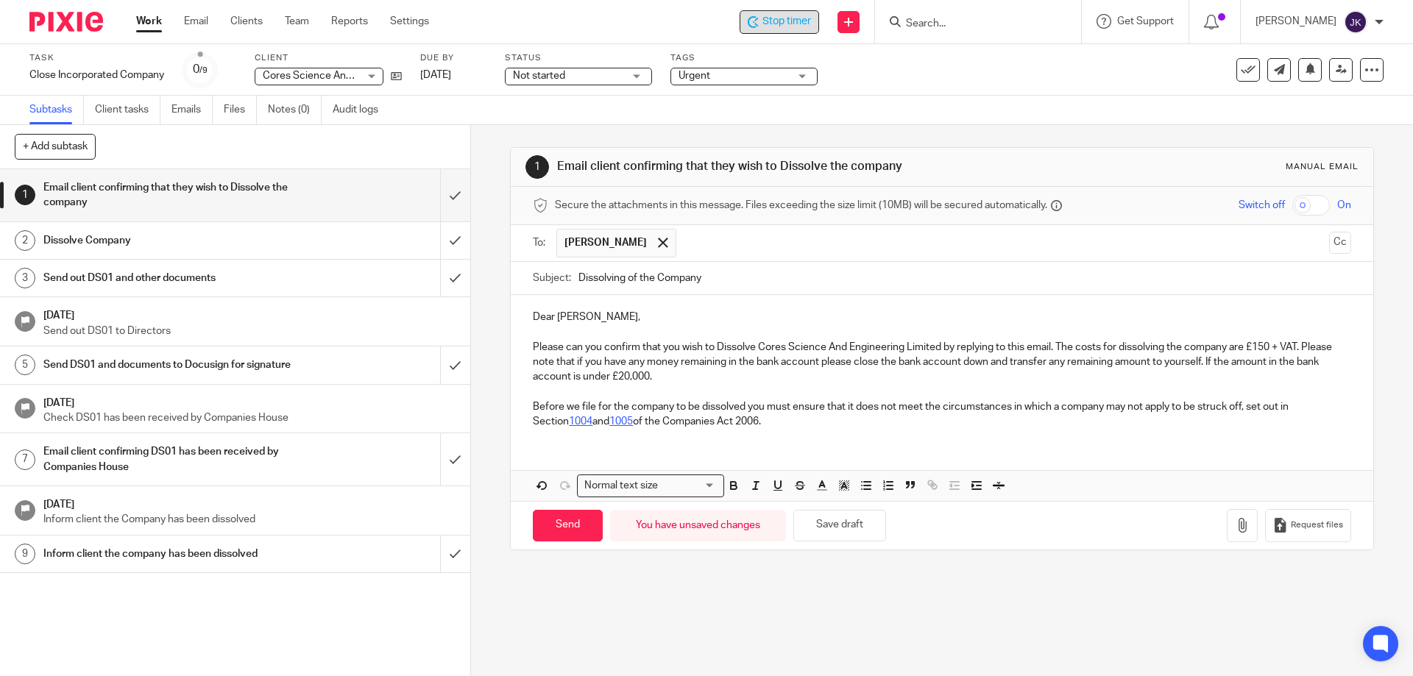
click at [1240, 363] on p "Please can you confirm that you wish to Dissolve Cores Science And Engineering …" at bounding box center [941, 362] width 817 height 45
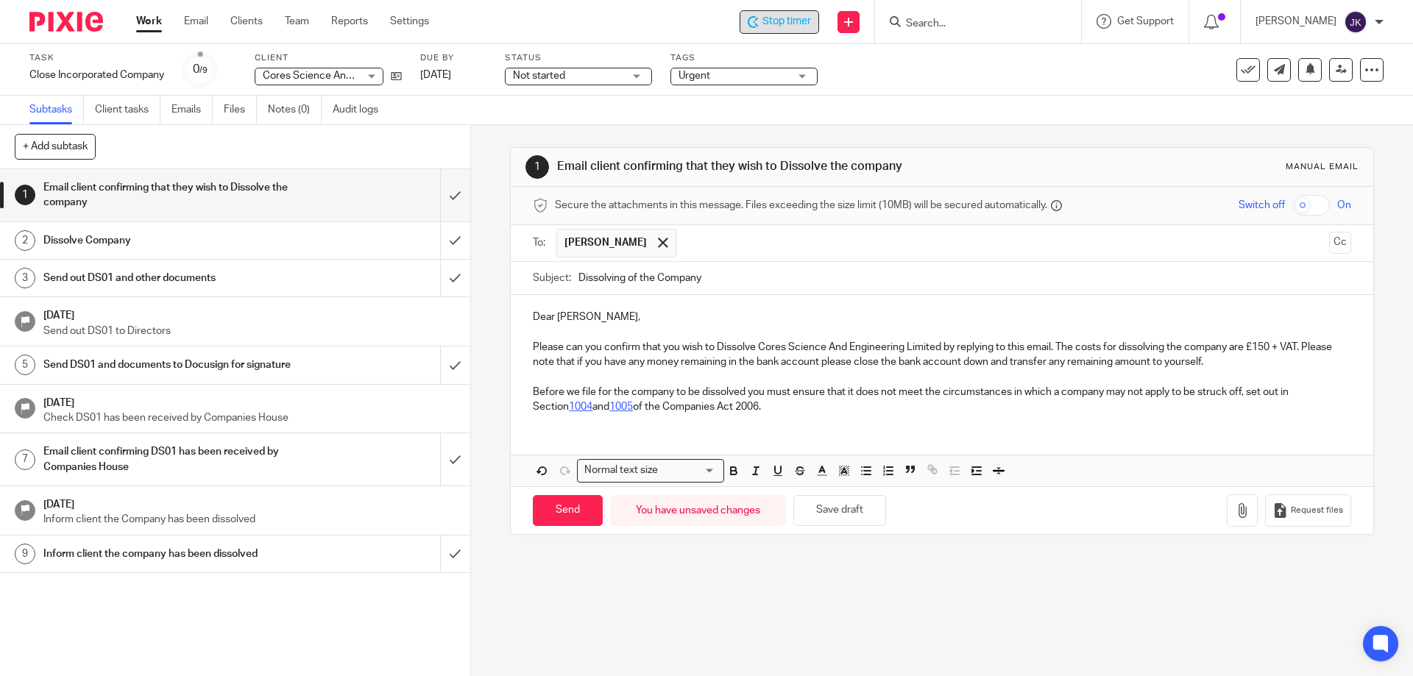
click at [848, 405] on p "Before we file for the company to be dissolved you must ensure that it does not…" at bounding box center [941, 400] width 817 height 30
click at [751, 313] on p "Dear Melody," at bounding box center [941, 317] width 817 height 15
click at [1251, 361] on p "Please can you confirm that you wish to Dissolve Cores Science And Engineering …" at bounding box center [941, 355] width 817 height 30
click at [1234, 362] on p "Please can you confirm that you wish to Dissolve Cores Science And Engineering …" at bounding box center [941, 355] width 817 height 30
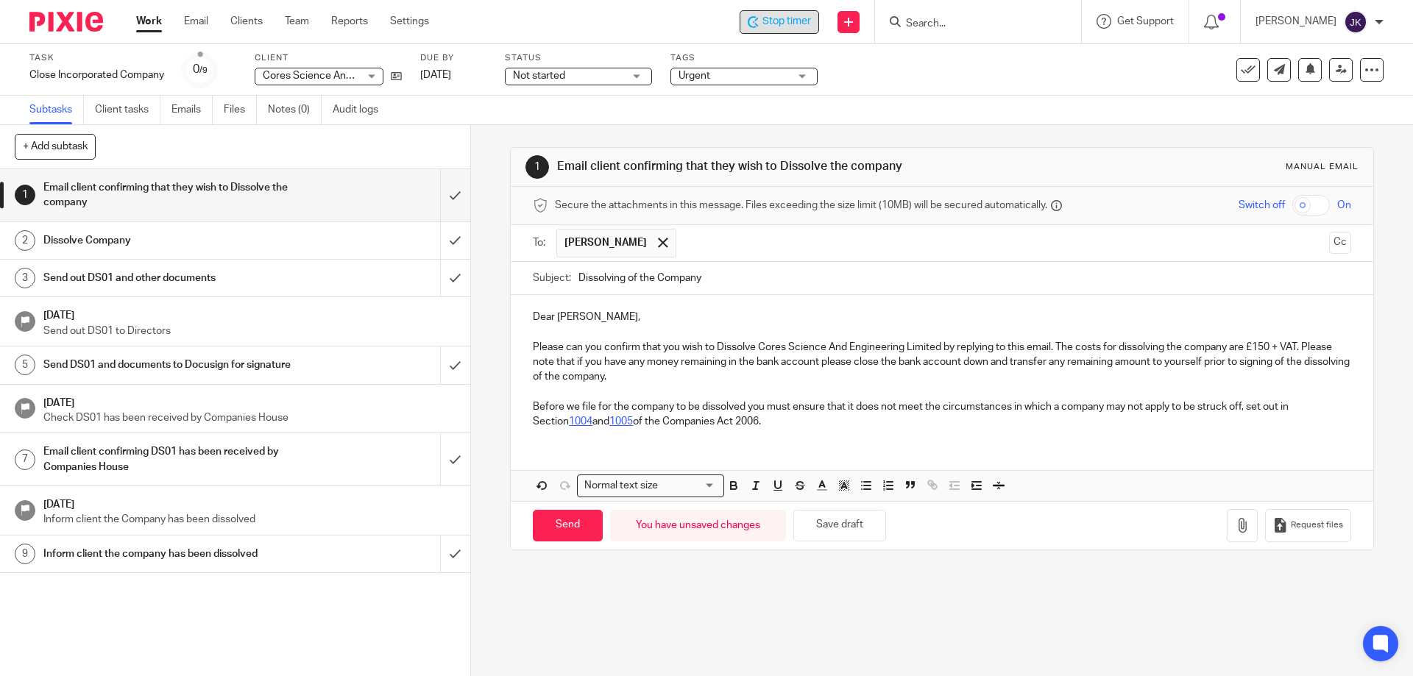
click at [762, 372] on p "Please can you confirm that you wish to Dissolve Cores Science And Engineering …" at bounding box center [941, 362] width 817 height 45
click at [784, 362] on p "Please can you confirm that you wish to Dissolve Cores Science And Engineering …" at bounding box center [941, 362] width 817 height 45
click at [806, 425] on p "Before we file for the company to be dissolved you must ensure that it does not…" at bounding box center [941, 415] width 817 height 30
click at [553, 528] on input "Send" at bounding box center [568, 526] width 70 height 32
type input "Sent"
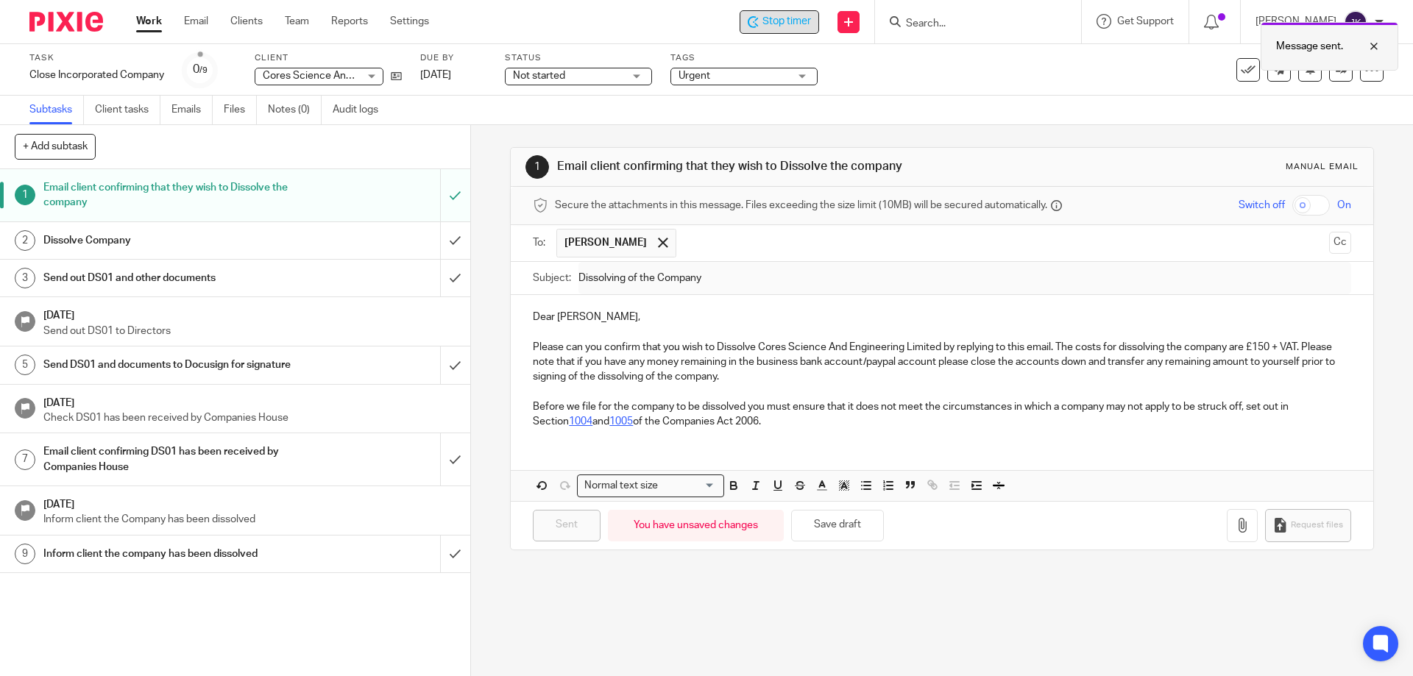
click at [1371, 39] on div at bounding box center [1363, 47] width 40 height 18
click at [805, 21] on span "Stop timer" at bounding box center [786, 21] width 49 height 15
click at [1289, 34] on div "Jonathan Kirkup My profile Email integration Logout" at bounding box center [1318, 21] width 157 height 43
click at [1288, 21] on p "Jonathan Kirkup" at bounding box center [1295, 21] width 81 height 15
click at [1299, 113] on li "Logout" at bounding box center [1319, 106] width 97 height 21
